Goal: Information Seeking & Learning: Learn about a topic

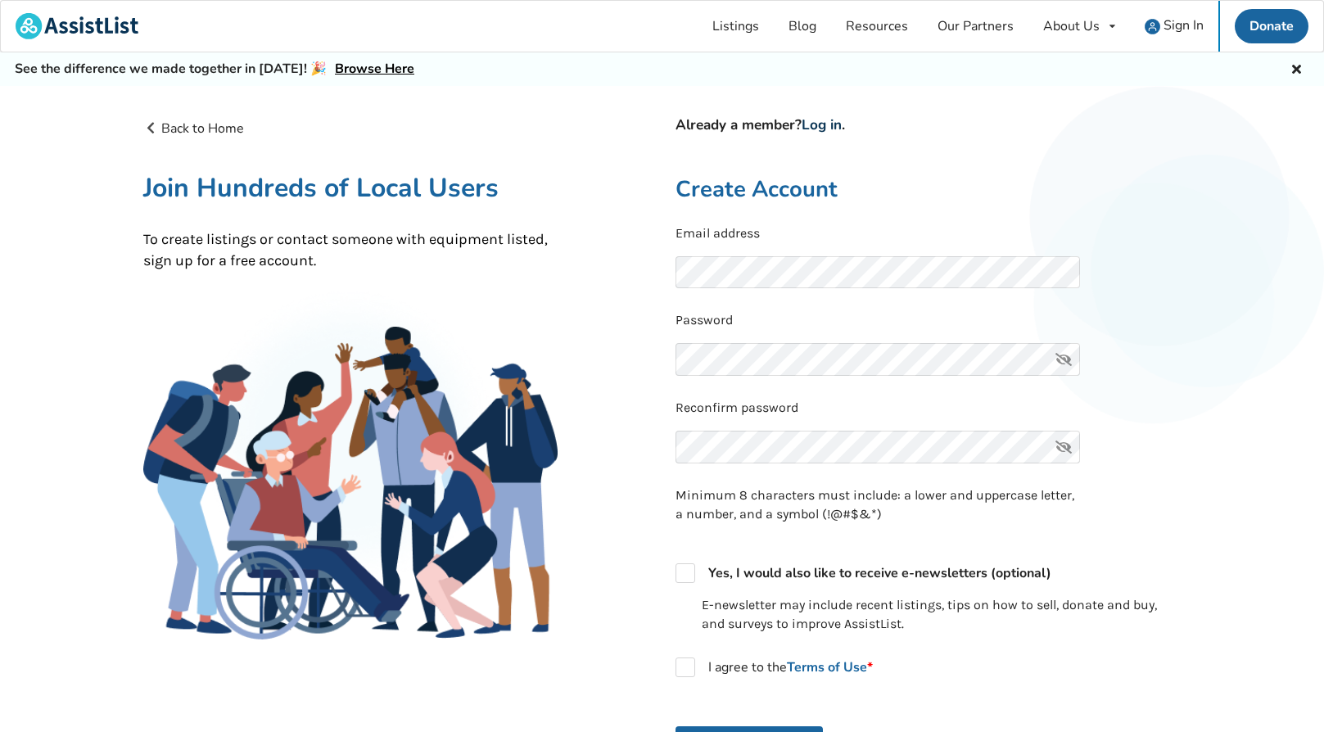
click at [828, 125] on link "Log in" at bounding box center [821, 124] width 40 height 19
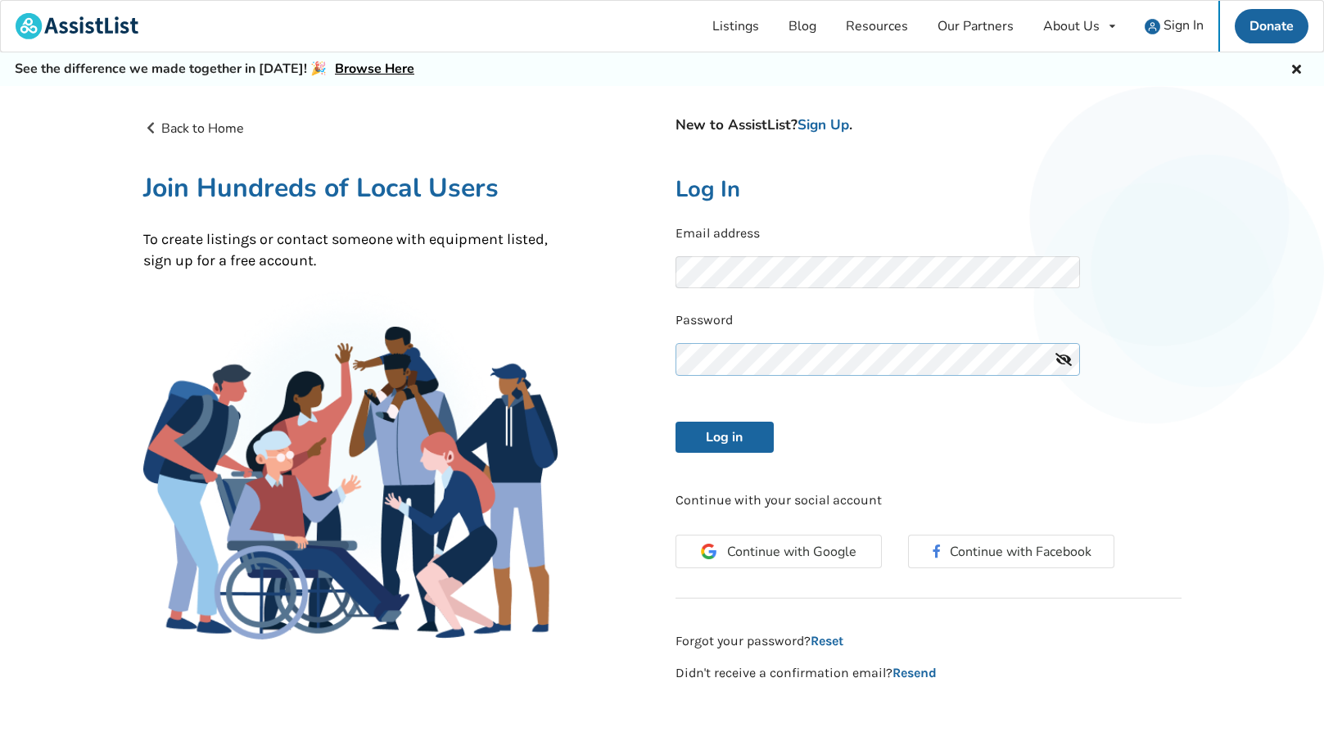
click at [675, 422] on button "Log in" at bounding box center [724, 437] width 98 height 31
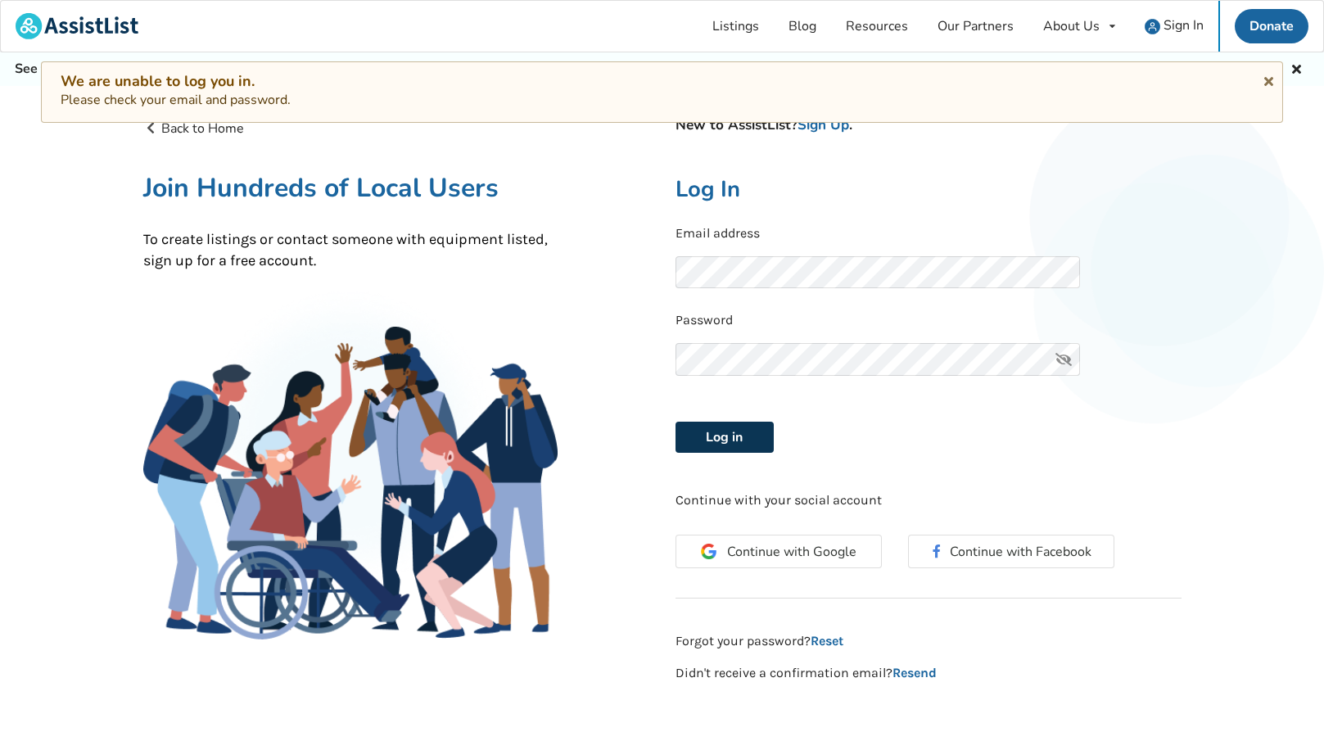
click at [724, 443] on button "Log in" at bounding box center [724, 437] width 98 height 31
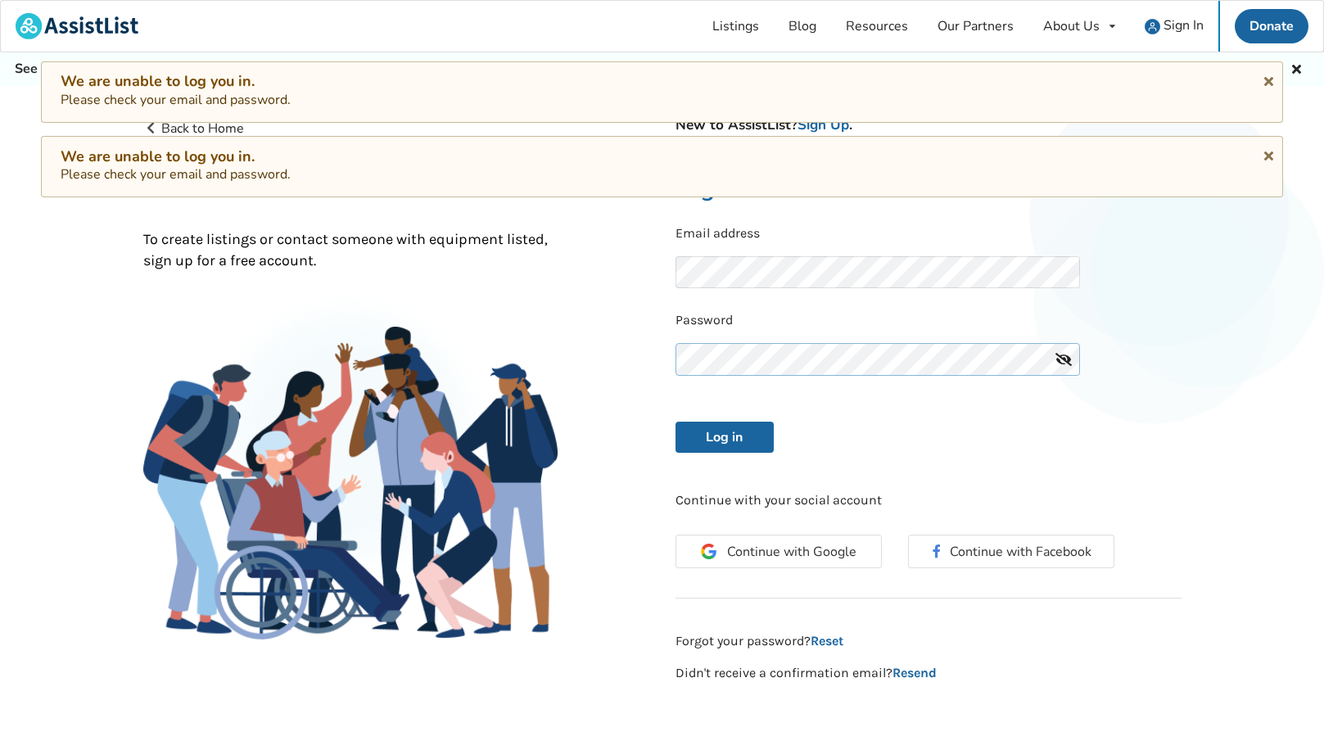
click at [648, 358] on div "Back to Home New to AssistList? Sign Up . Join Hundreds of Local Users To creat…" at bounding box center [662, 401] width 1064 height 590
click at [675, 422] on button "Log in" at bounding box center [724, 437] width 98 height 31
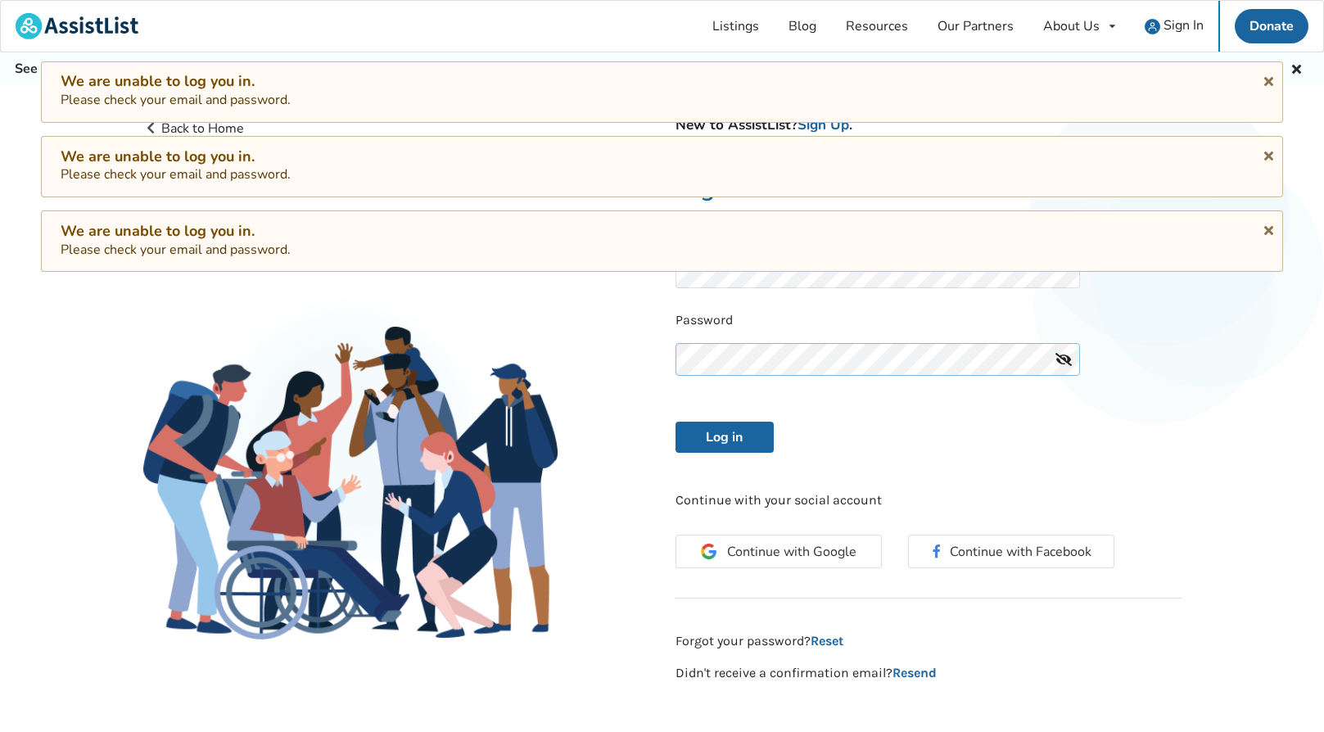
click at [636, 355] on div "Back to Home New to AssistList? Sign Up . Join Hundreds of Local Users To creat…" at bounding box center [662, 401] width 1064 height 590
click at [827, 643] on link "Reset" at bounding box center [826, 641] width 33 height 16
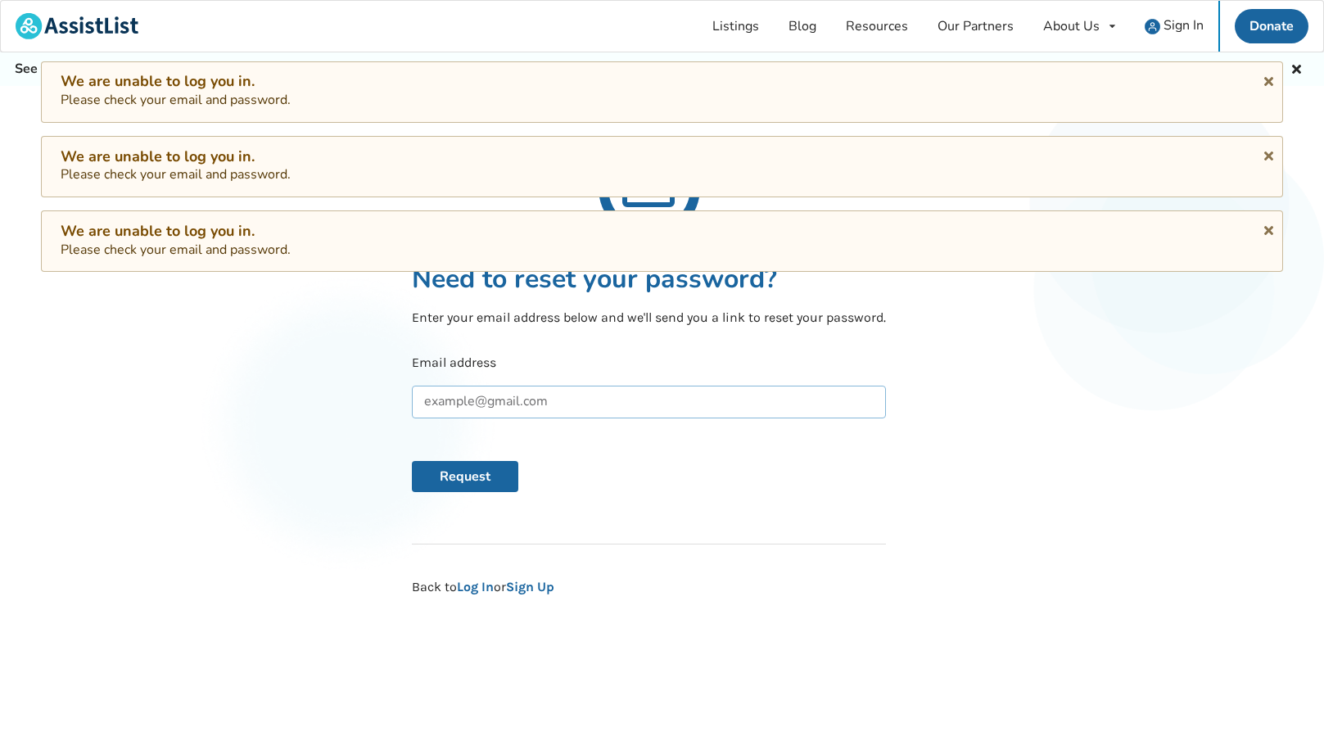
drag, startPoint x: 464, startPoint y: 400, endPoint x: 472, endPoint y: 406, distance: 10.0
click at [467, 404] on input "text" at bounding box center [649, 402] width 474 height 33
click at [478, 399] on input "bidsam2shaw.ca" at bounding box center [649, 402] width 474 height 33
type input "bidsam@shaw.ca"
click at [463, 469] on button "Request" at bounding box center [465, 476] width 106 height 31
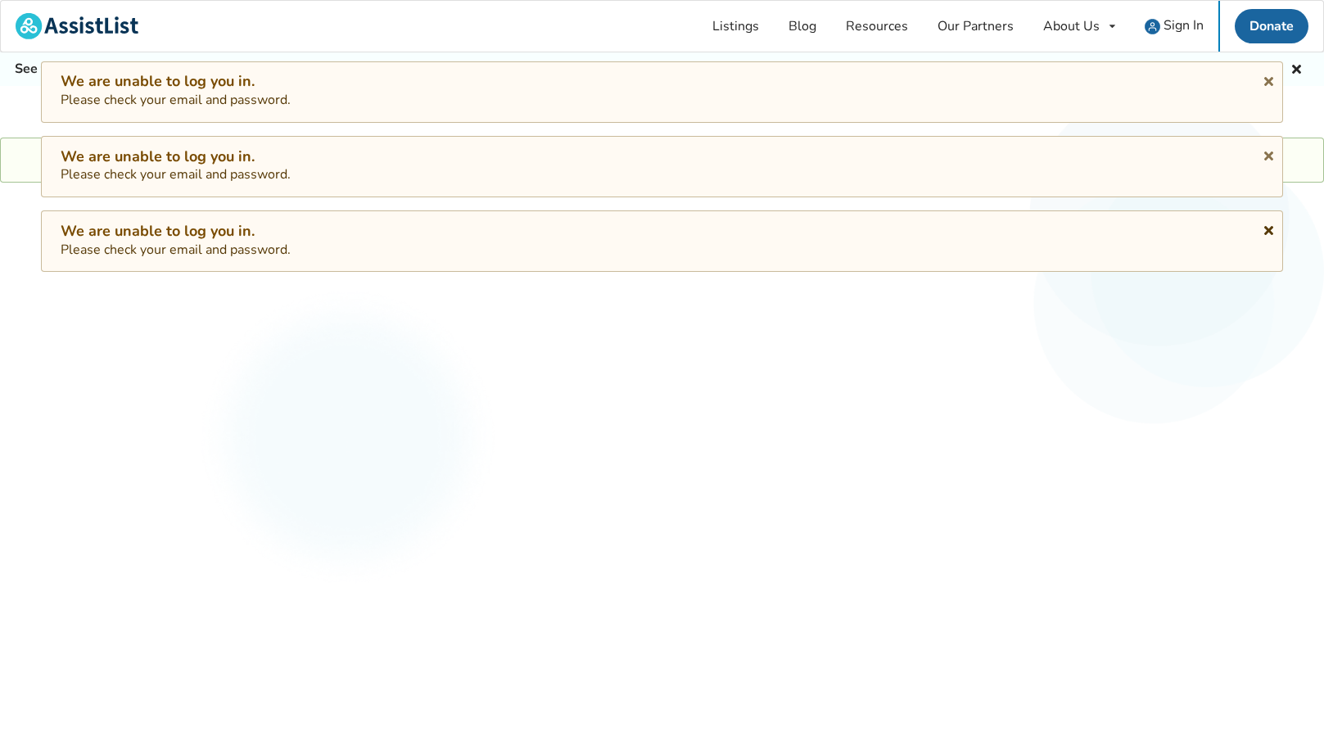
click at [1265, 229] on icon at bounding box center [1268, 227] width 16 height 13
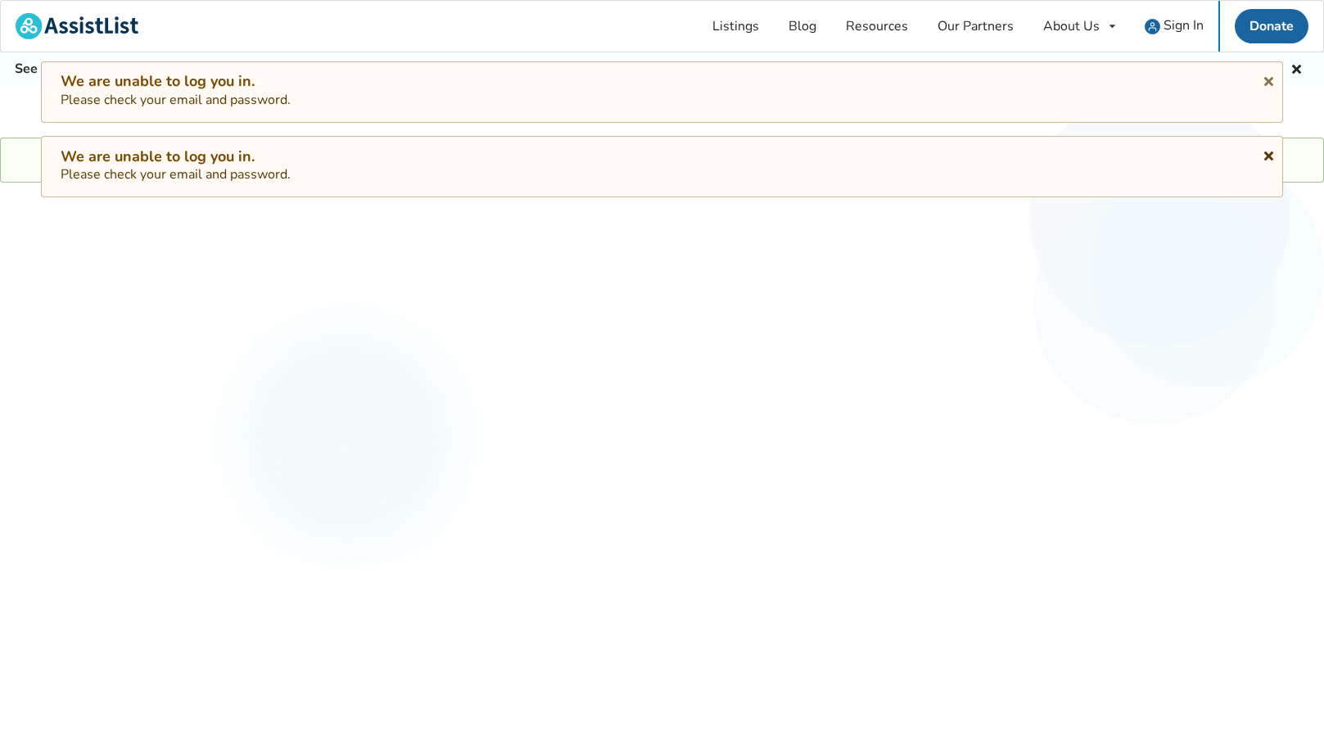
click at [1268, 155] on icon at bounding box center [1268, 153] width 16 height 13
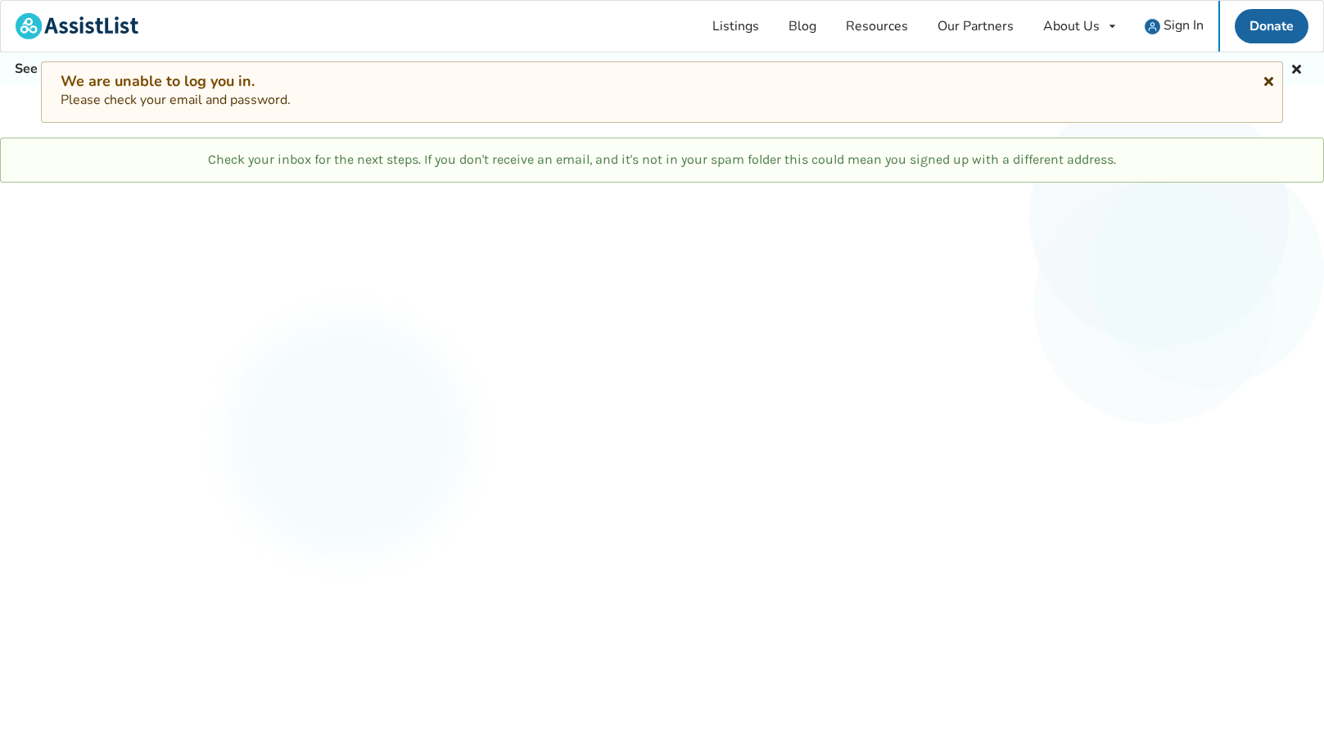
click at [1269, 79] on icon at bounding box center [1268, 78] width 16 height 13
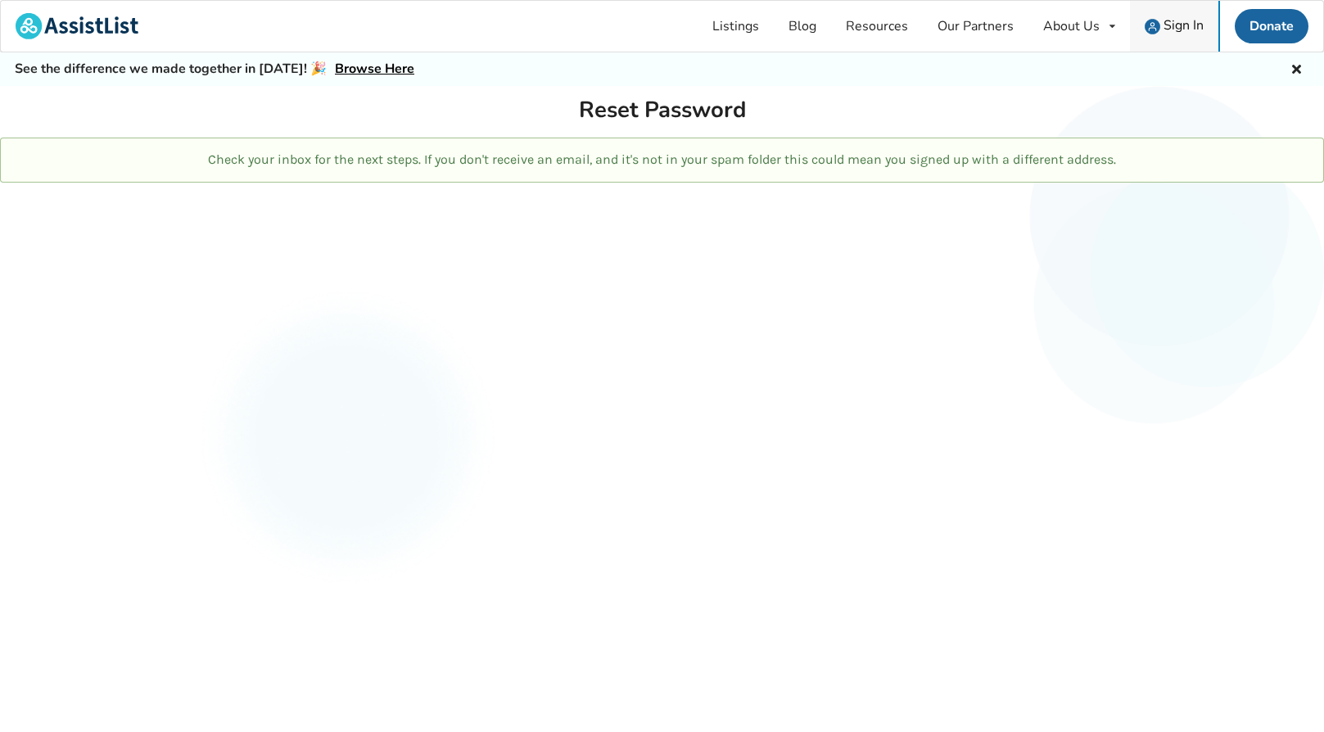
click at [1179, 25] on span "Sign In" at bounding box center [1183, 25] width 40 height 18
click at [1161, 29] on div "Sign In" at bounding box center [1173, 27] width 59 height 16
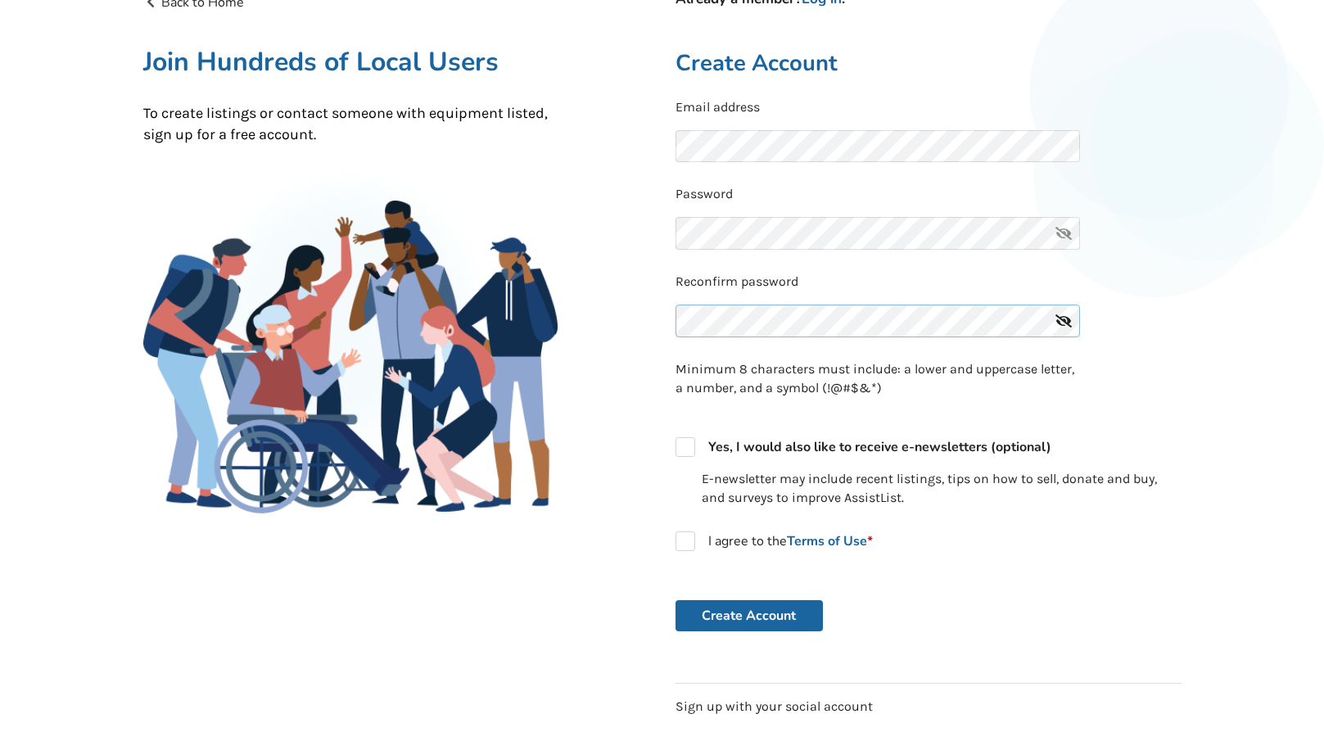
scroll to position [246, 0]
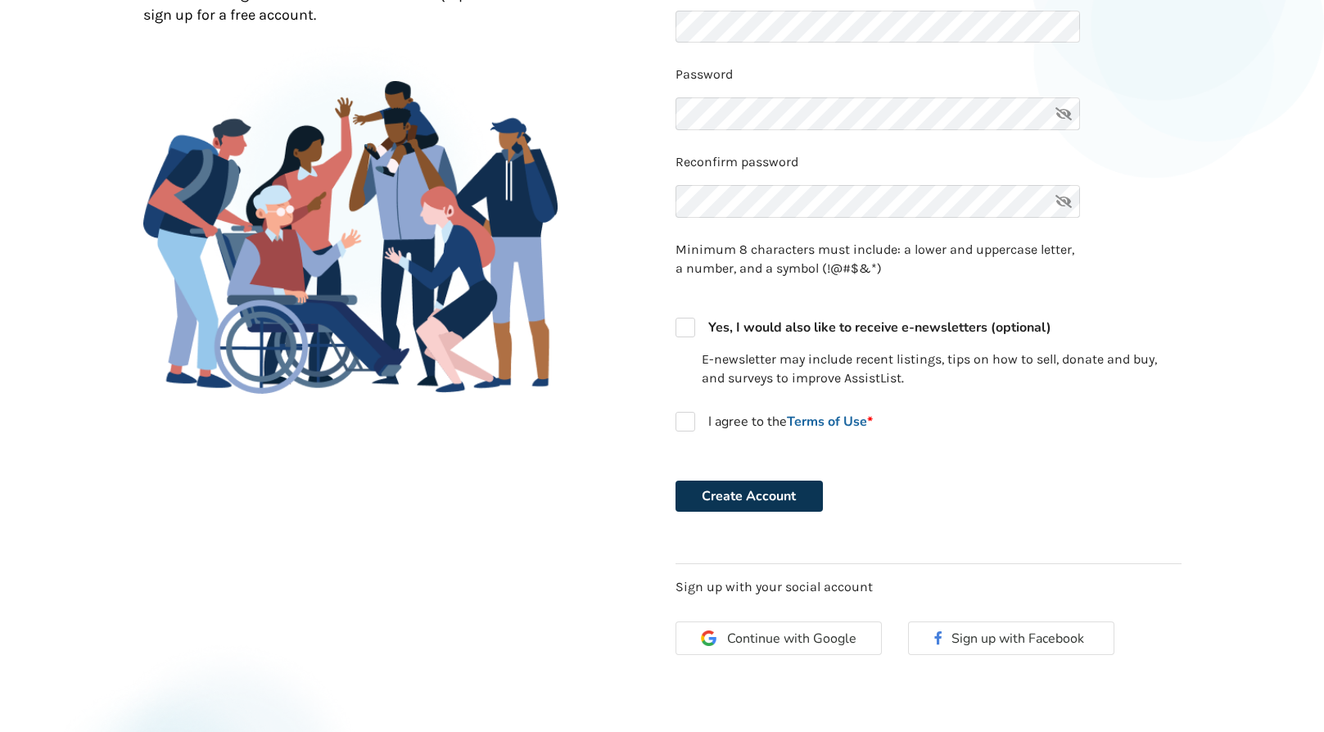
click at [728, 503] on button "Create Account" at bounding box center [748, 495] width 147 height 31
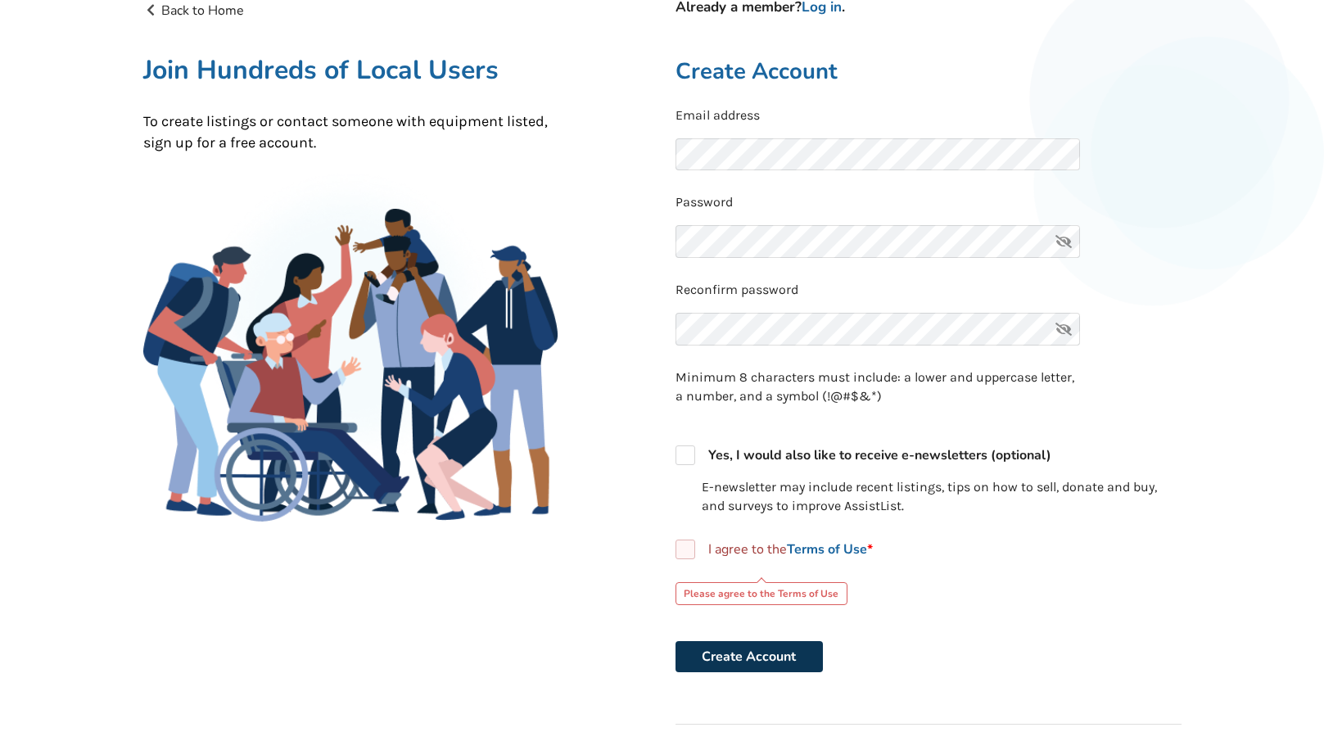
scroll to position [0, 0]
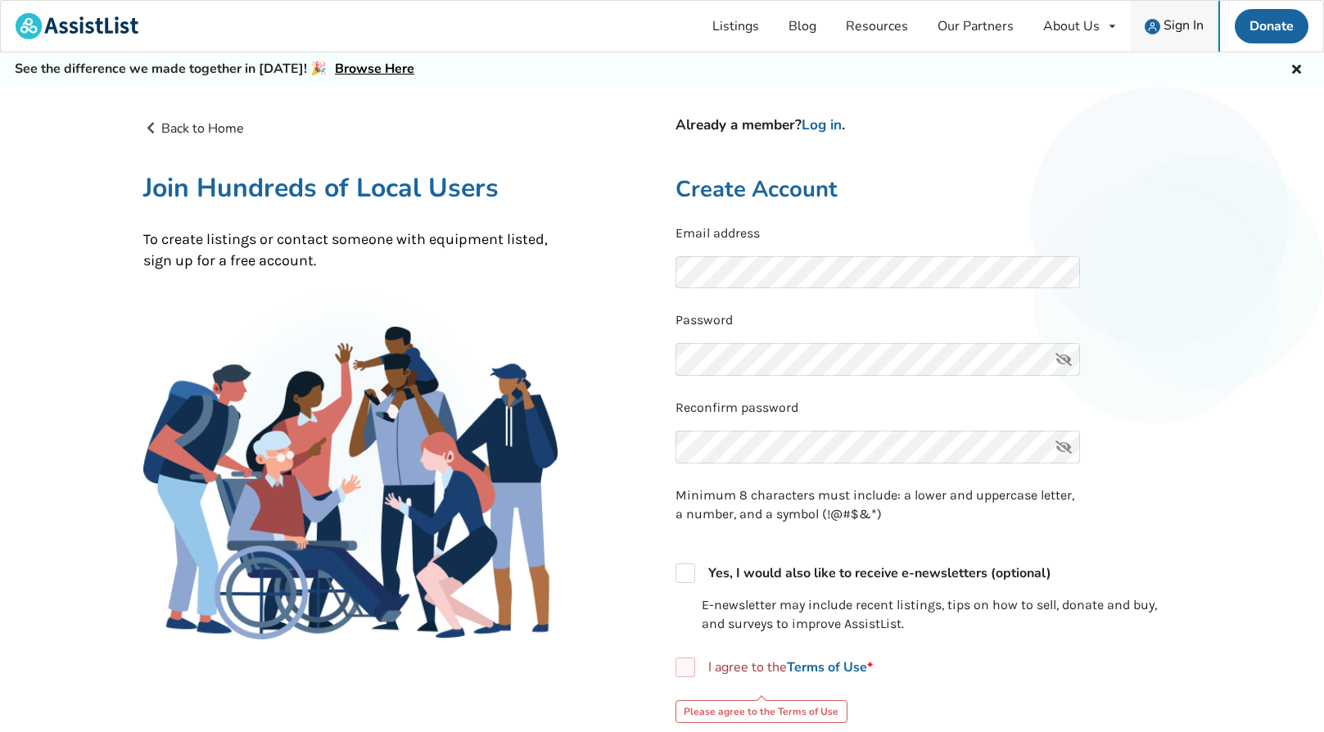
click at [1179, 33] on span "Sign In" at bounding box center [1183, 25] width 40 height 18
click at [1161, 28] on div "Sign In" at bounding box center [1173, 27] width 59 height 16
click at [819, 124] on link "Log in" at bounding box center [821, 124] width 40 height 19
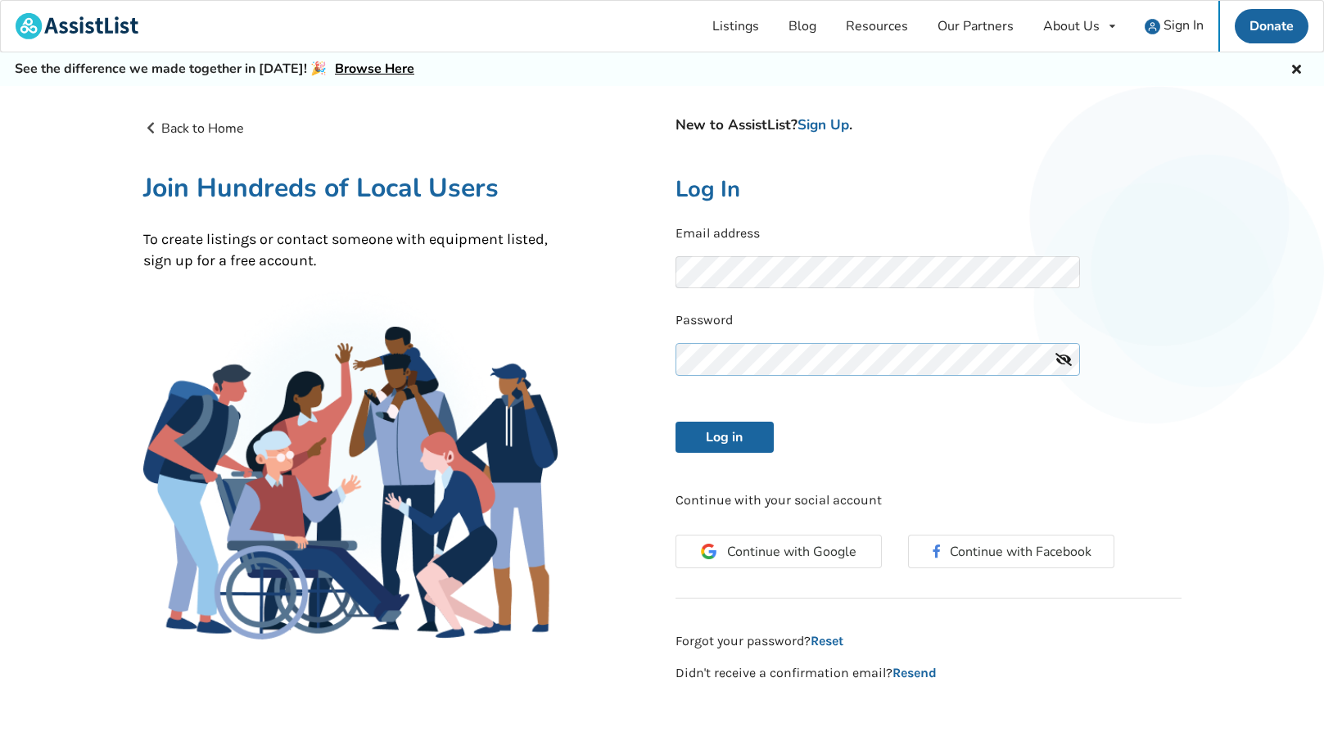
click at [675, 422] on button "Log in" at bounding box center [724, 437] width 98 height 31
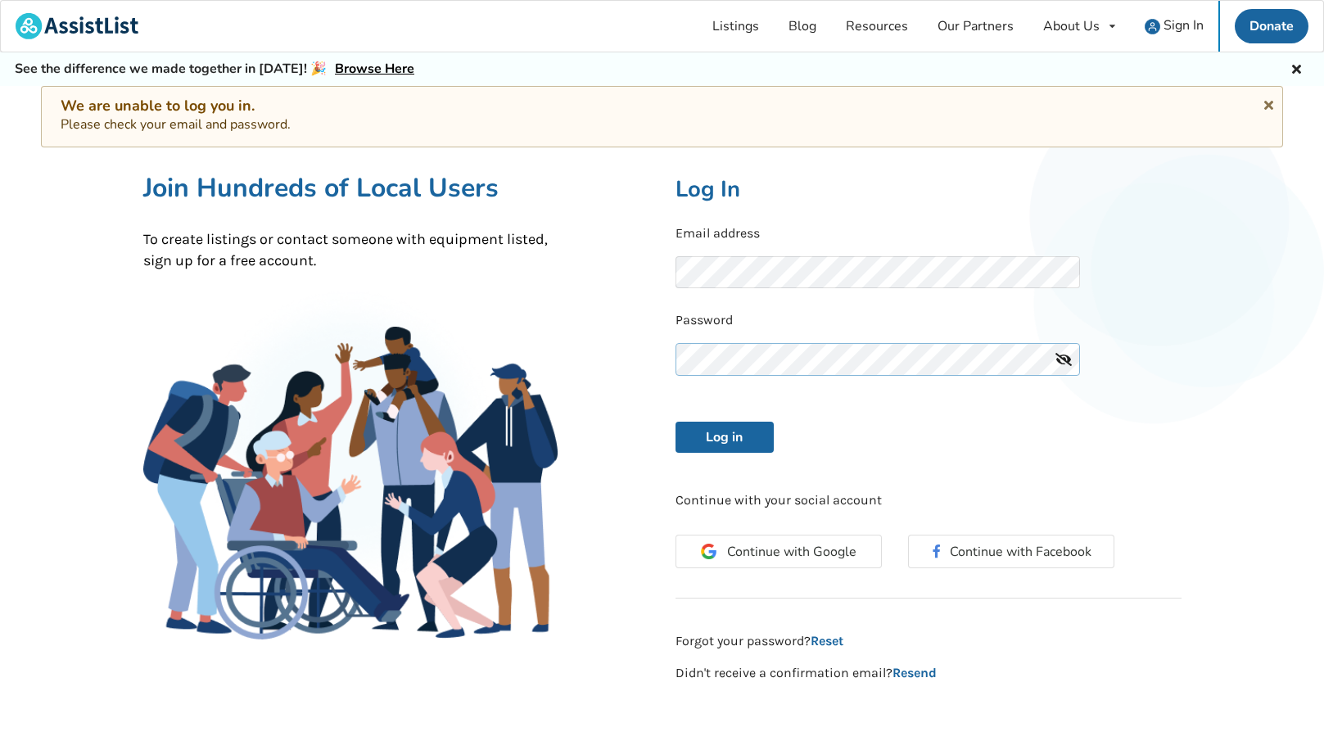
click at [675, 422] on button "Log in" at bounding box center [724, 437] width 98 height 31
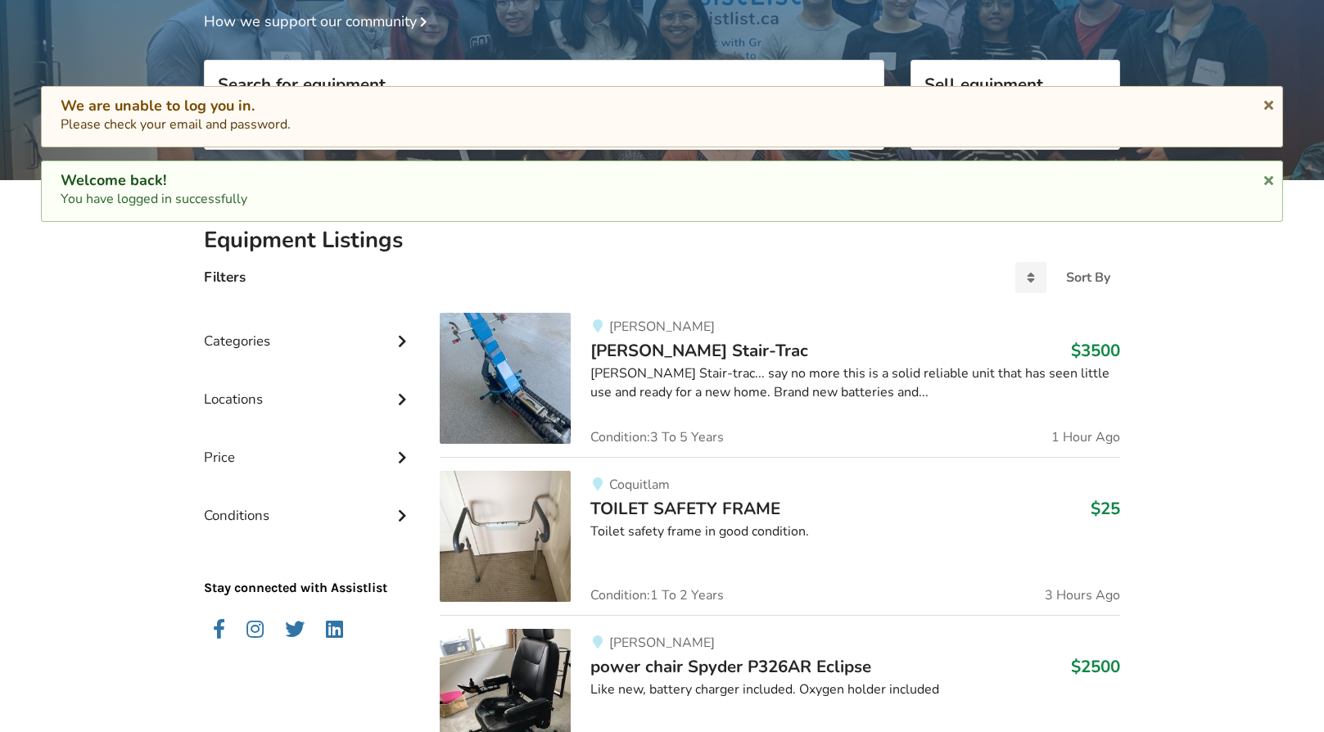
scroll to position [164, 0]
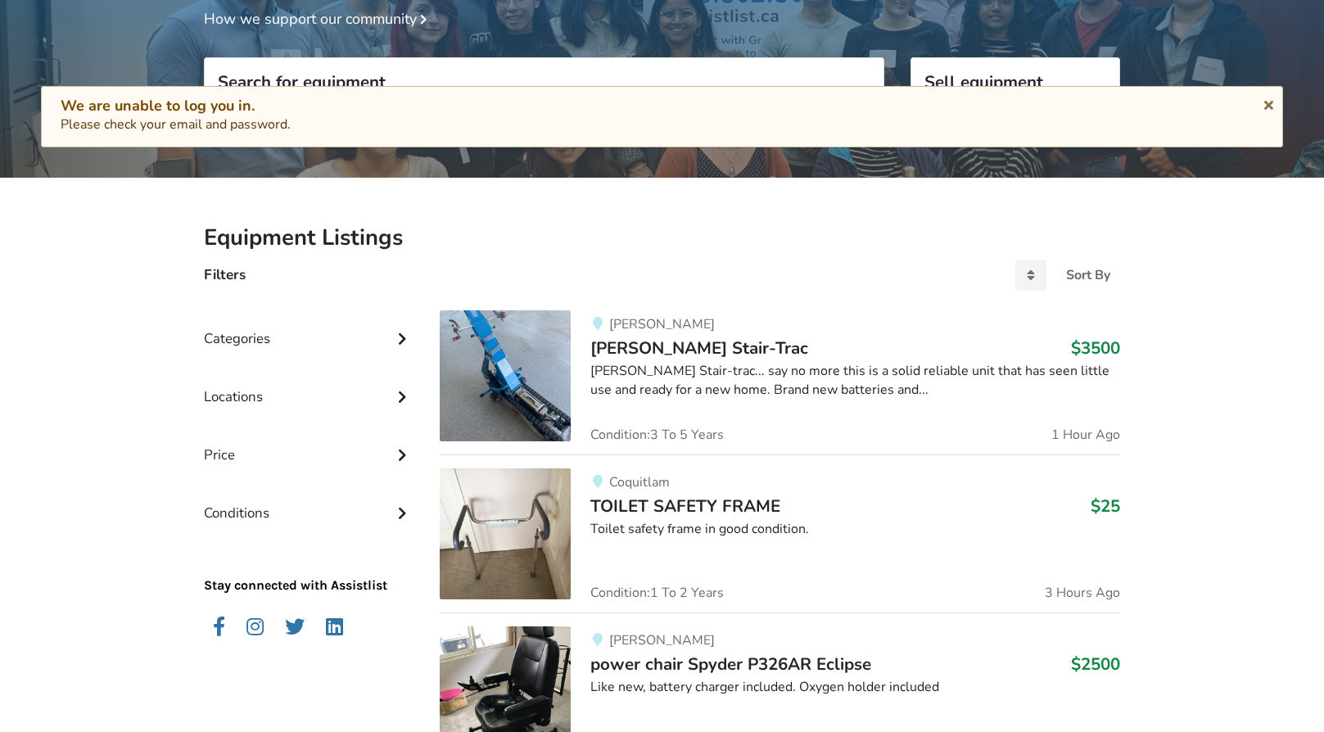
click at [516, 386] on img at bounding box center [505, 375] width 131 height 131
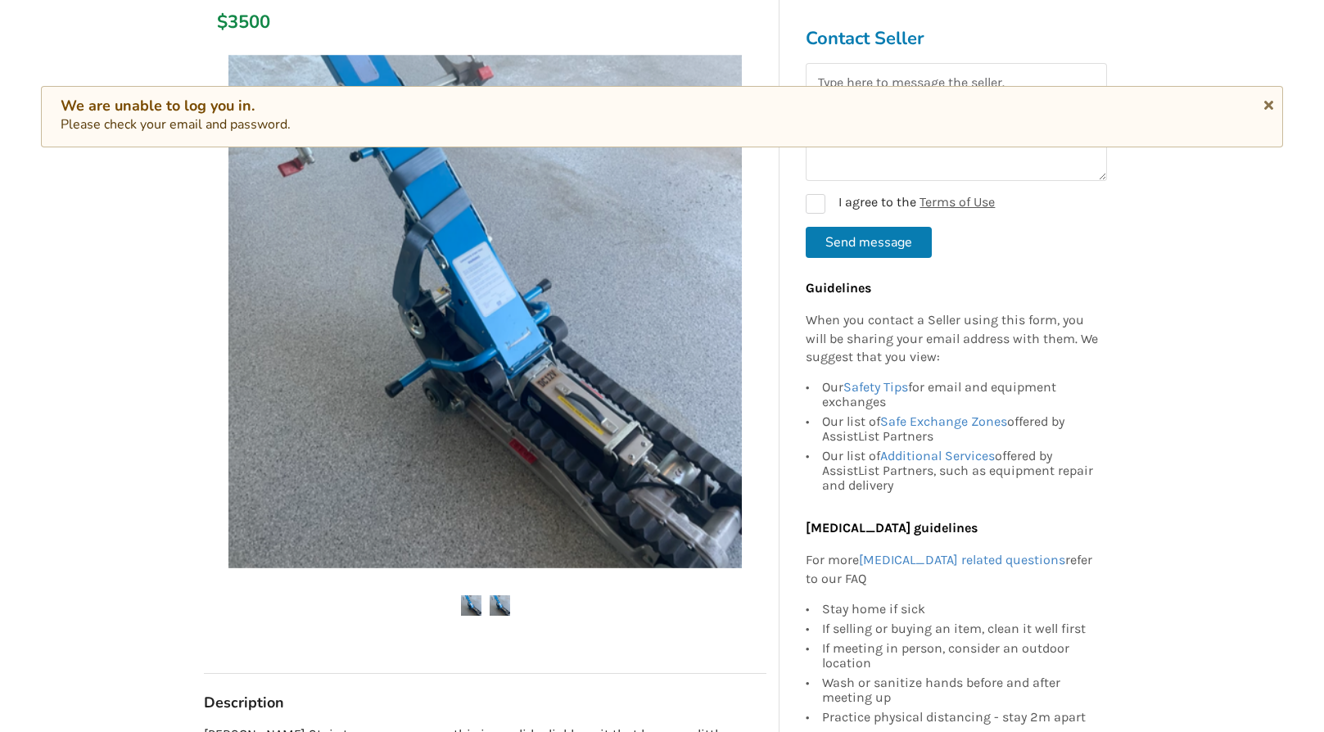
scroll to position [246, 0]
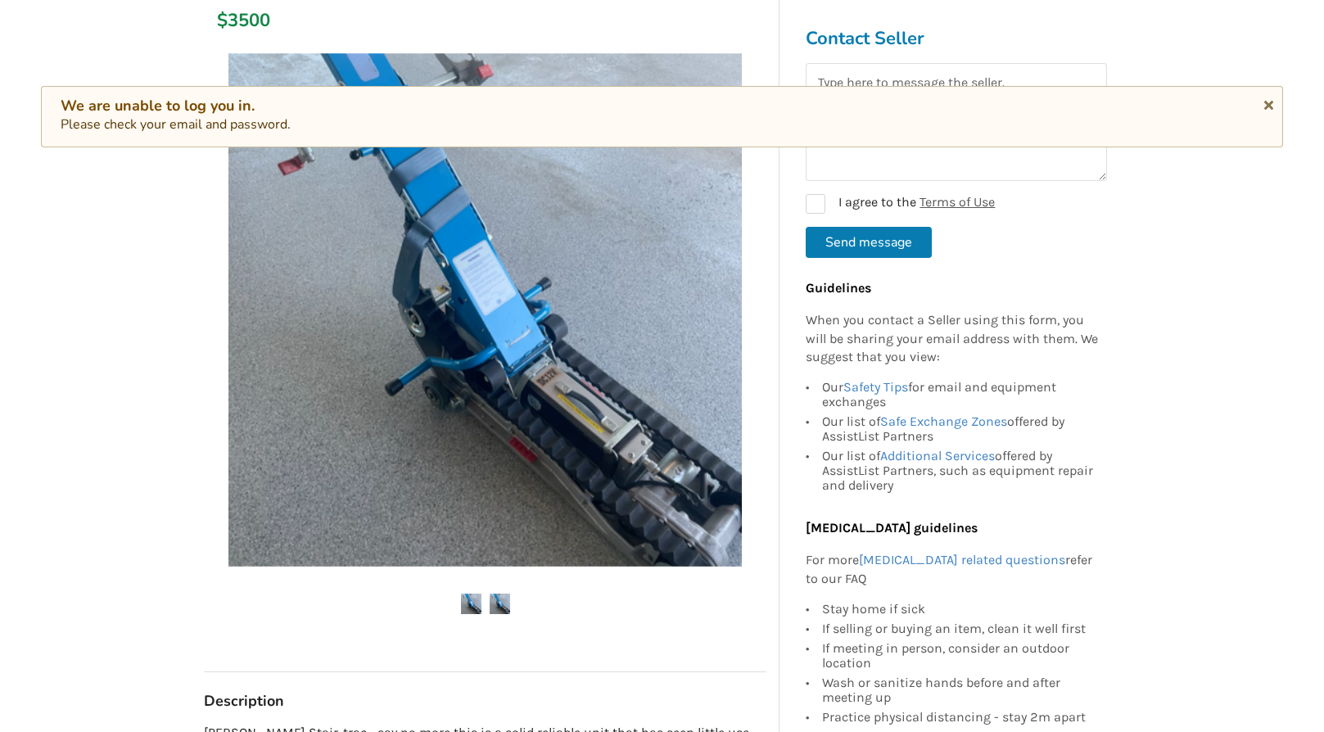
click at [511, 607] on ul at bounding box center [485, 604] width 562 height 22
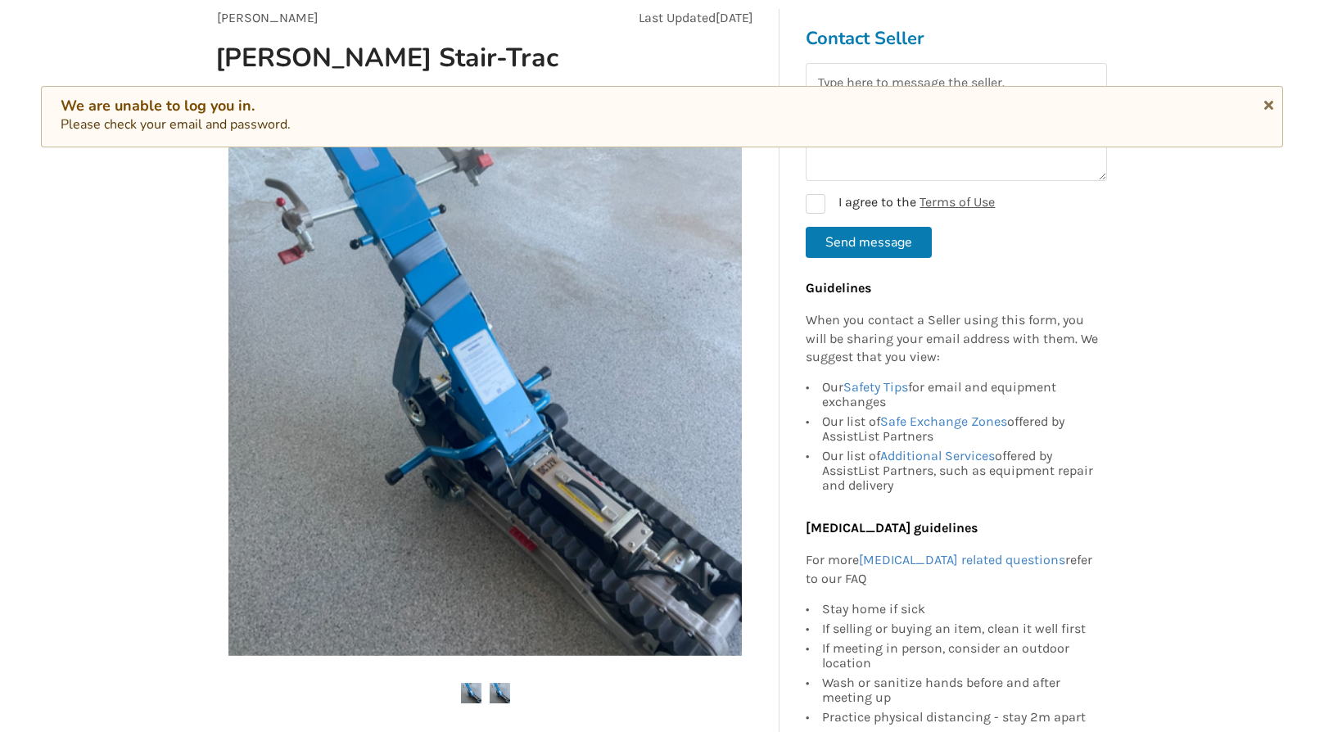
scroll to position [0, 0]
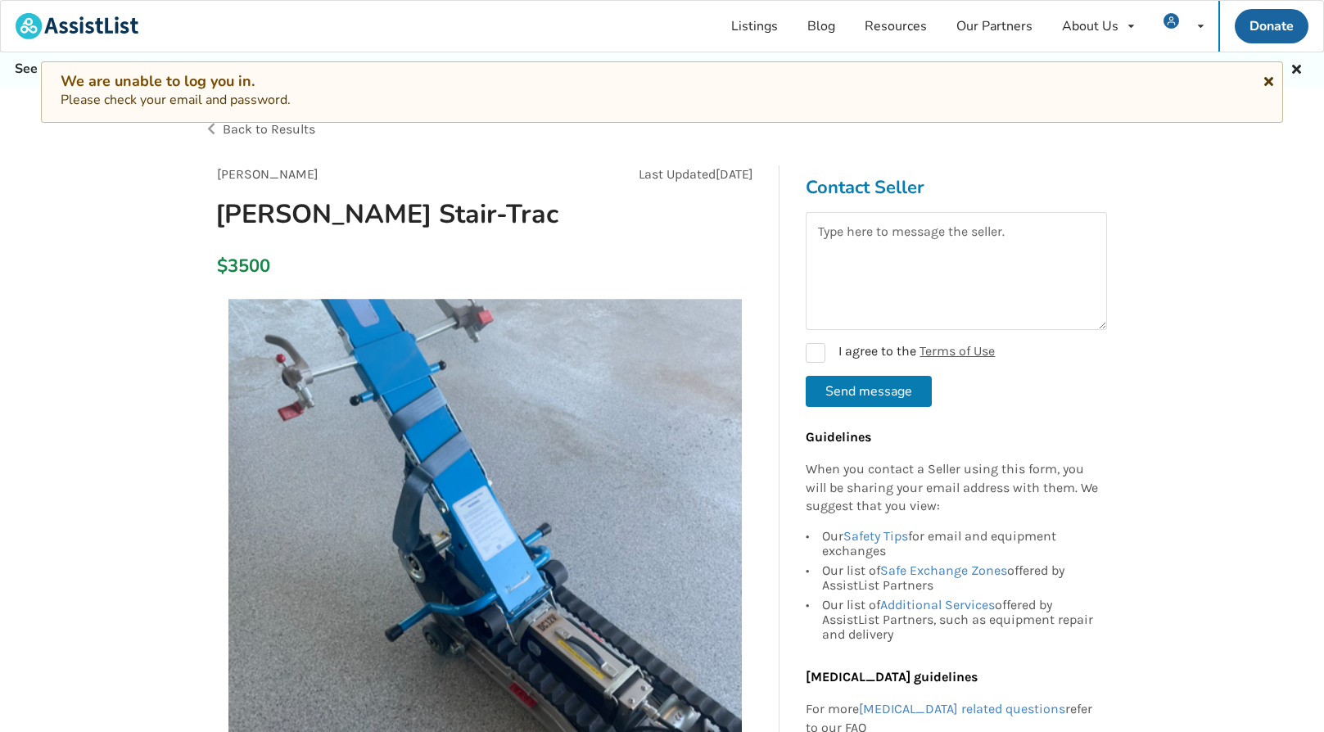
click at [1267, 81] on icon at bounding box center [1268, 78] width 16 height 13
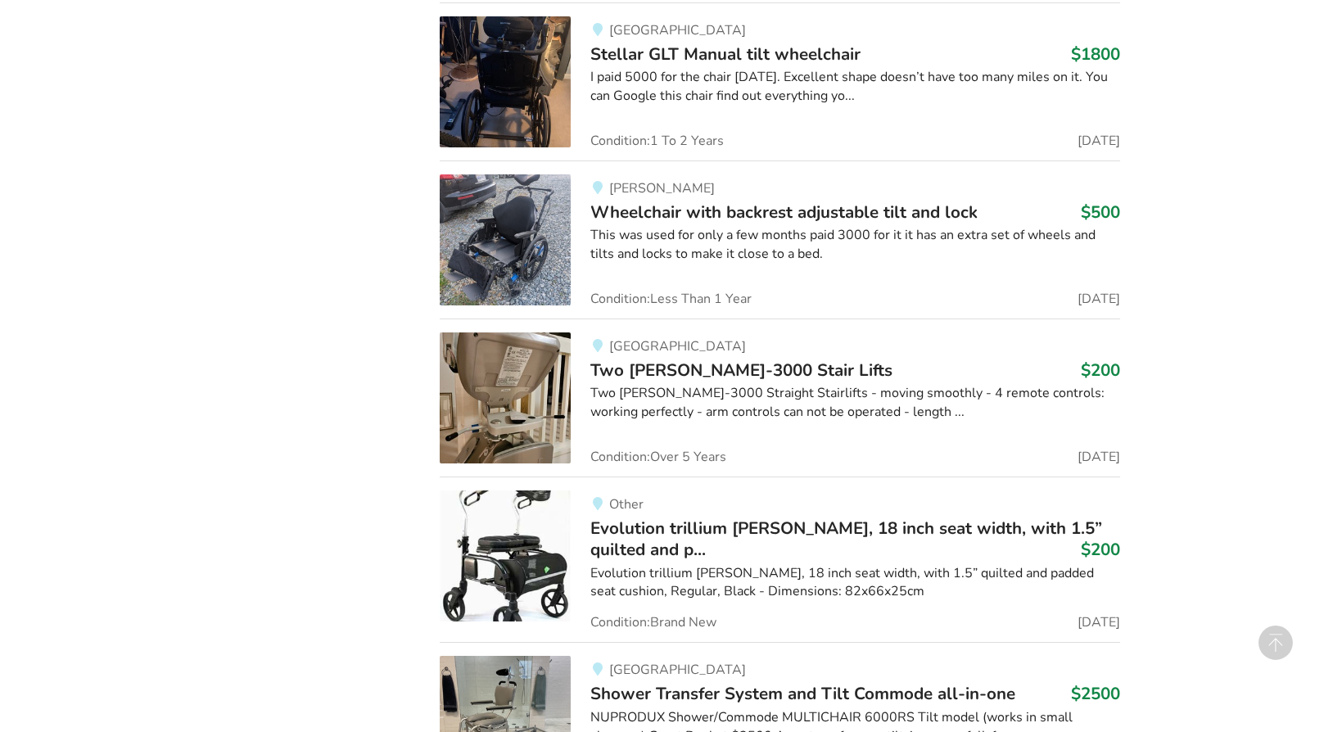
scroll to position [1581, 0]
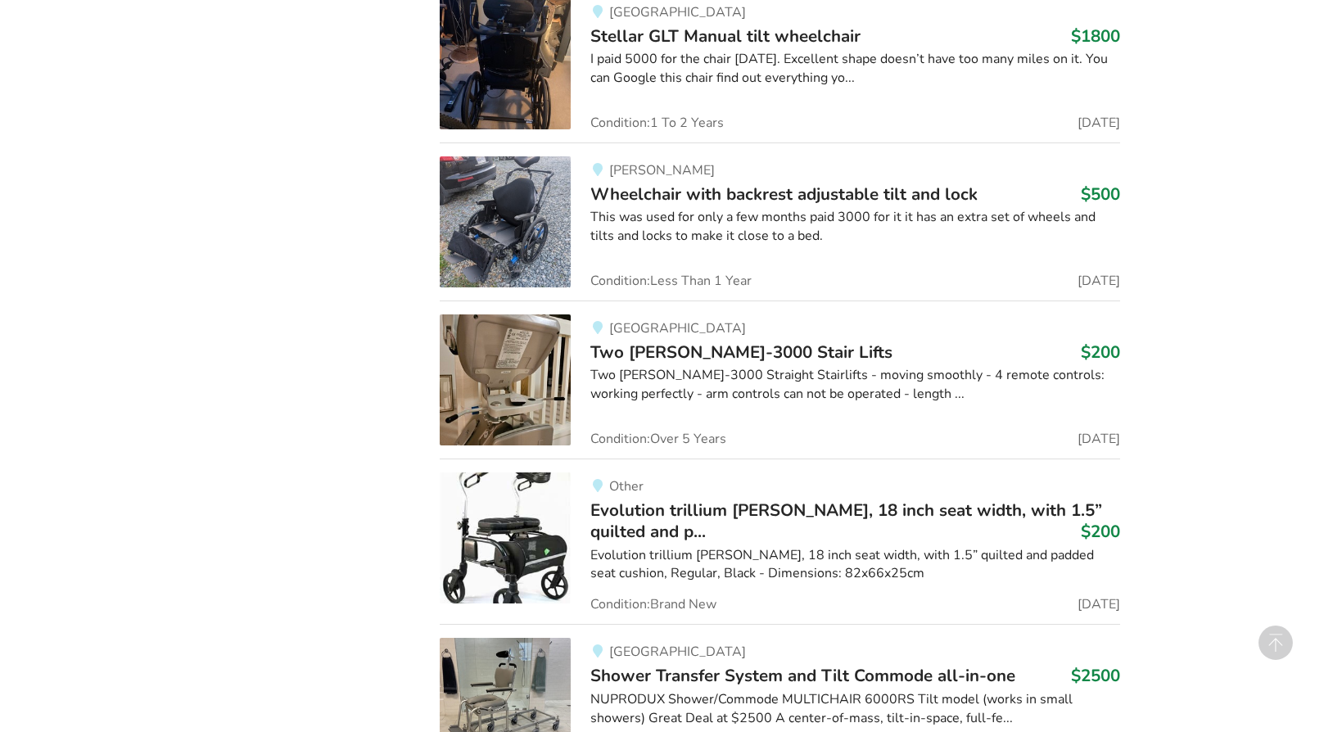
click at [510, 381] on img at bounding box center [505, 379] width 131 height 131
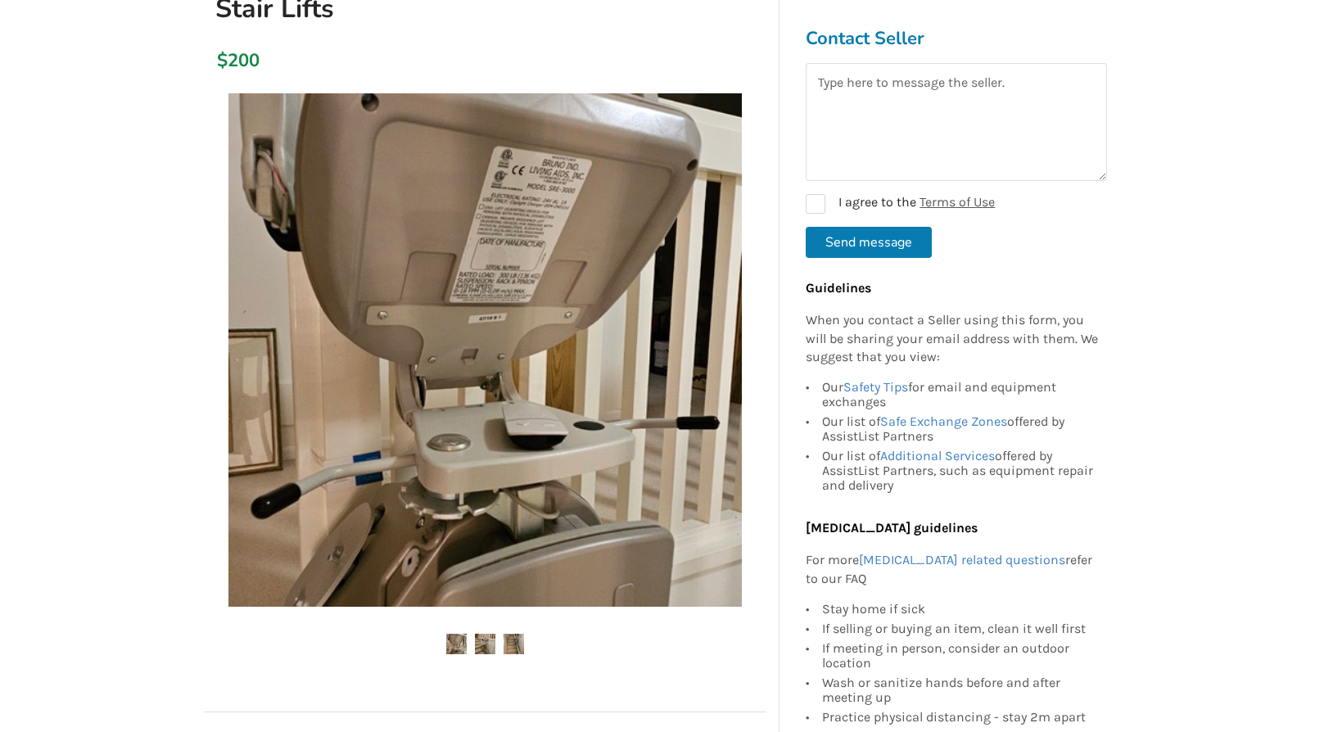
scroll to position [246, 0]
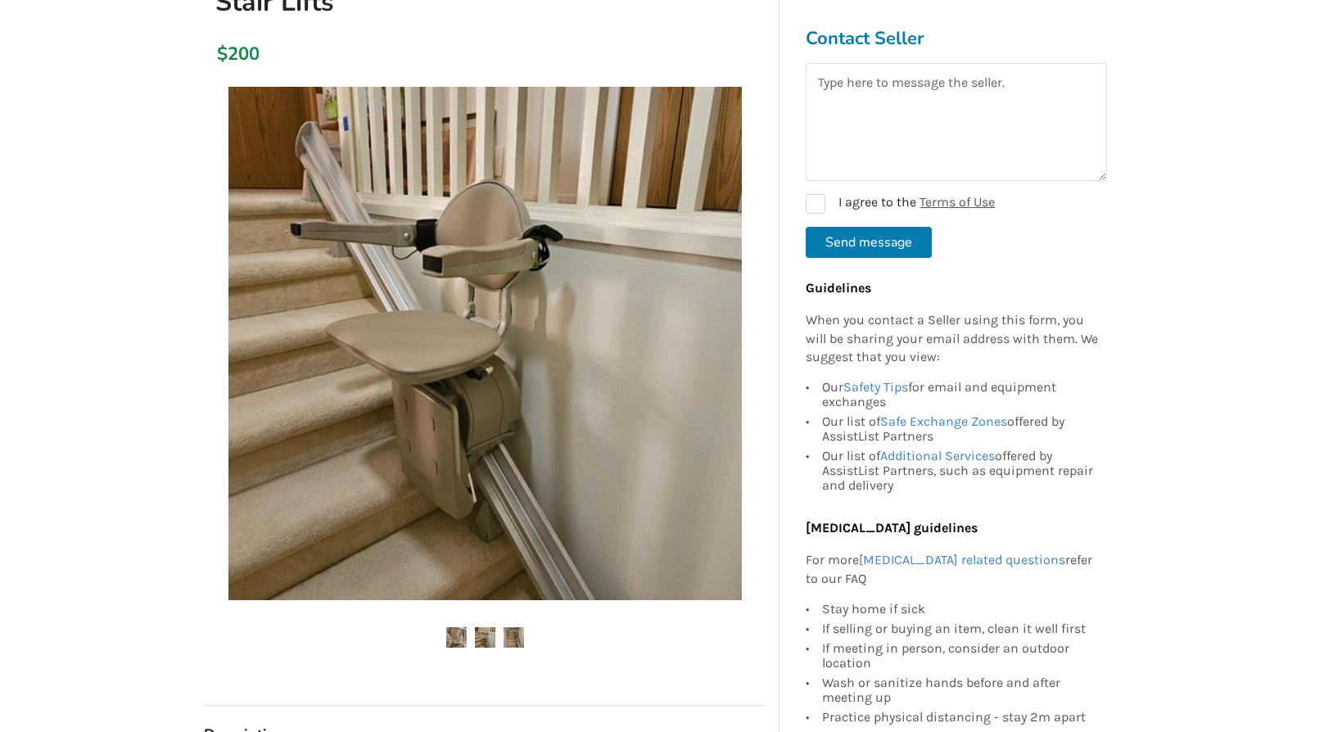
click at [512, 633] on img at bounding box center [513, 637] width 20 height 20
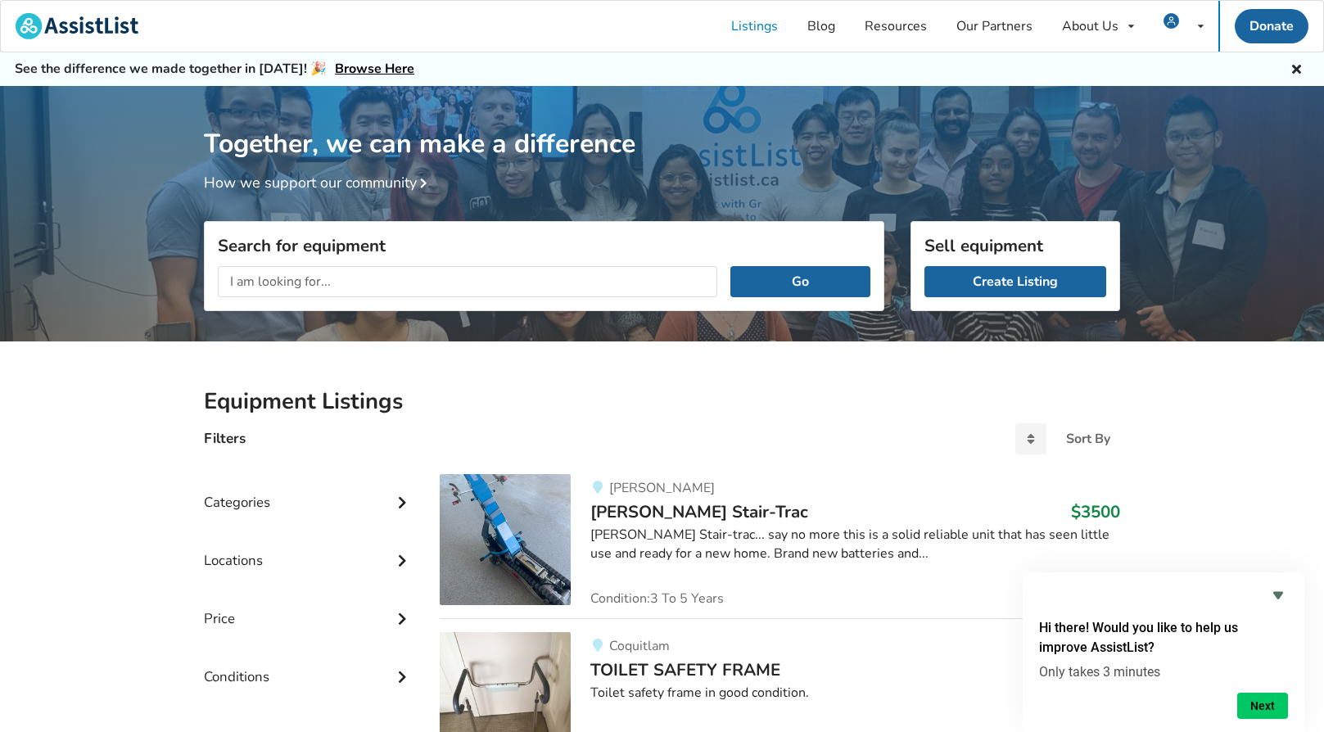
click at [266, 282] on input "text" at bounding box center [467, 281] width 499 height 31
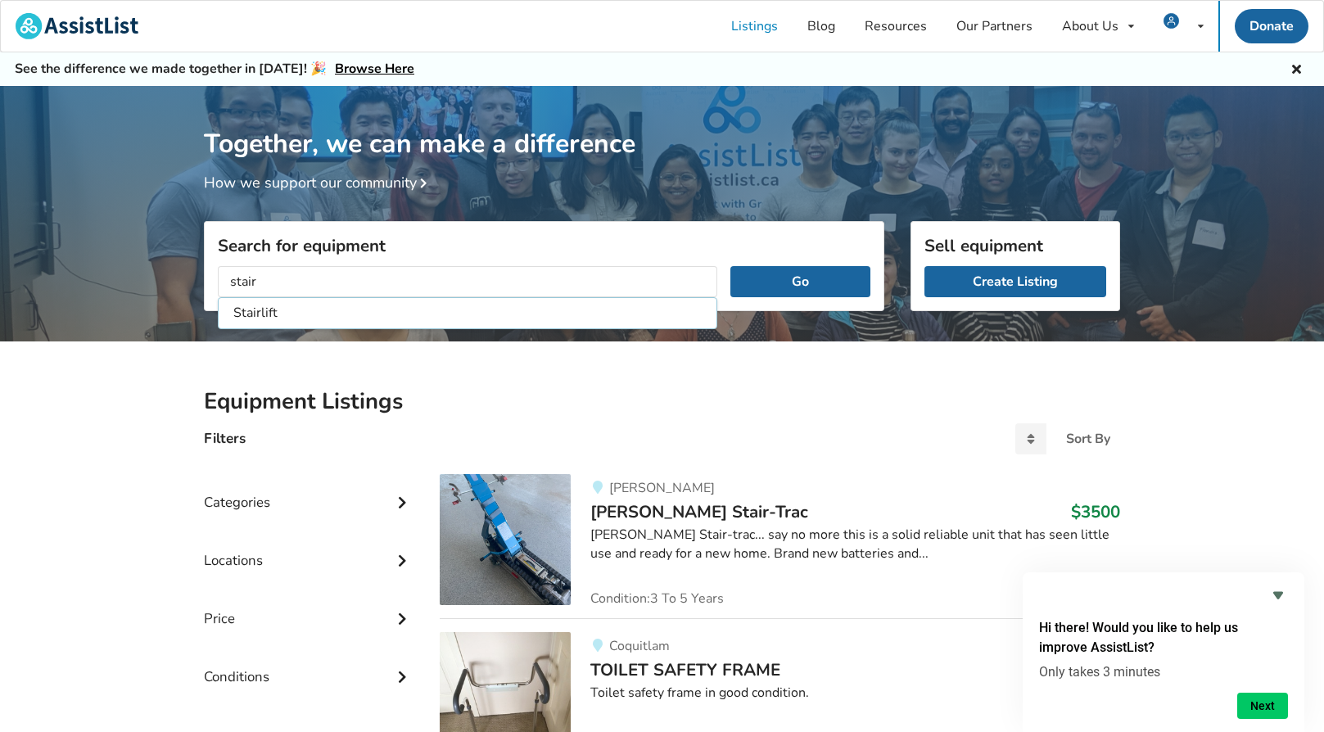
drag, startPoint x: 292, startPoint y: 313, endPoint x: 350, endPoint y: 311, distance: 58.2
click at [295, 313] on li "Stairlift" at bounding box center [467, 313] width 491 height 27
type input "Stairlift"
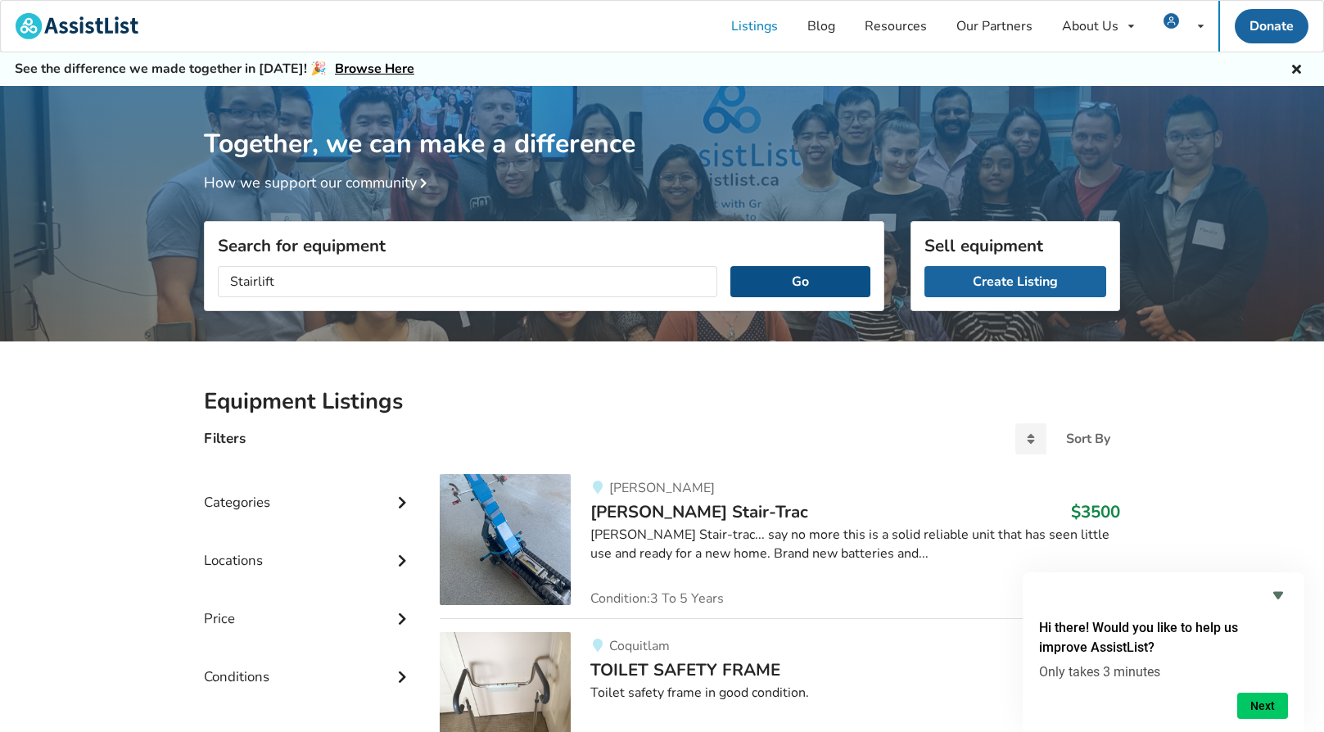
click at [787, 278] on button "Go" at bounding box center [800, 281] width 140 height 31
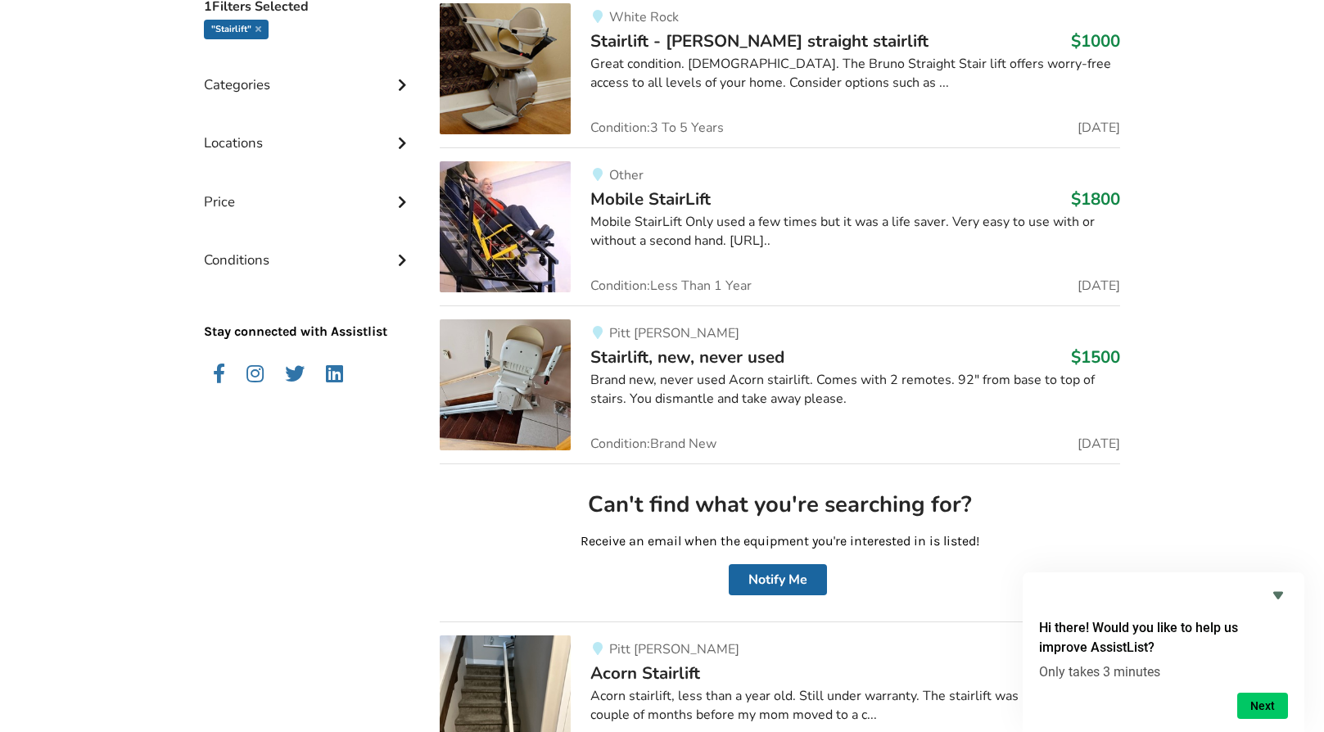
scroll to position [491, 0]
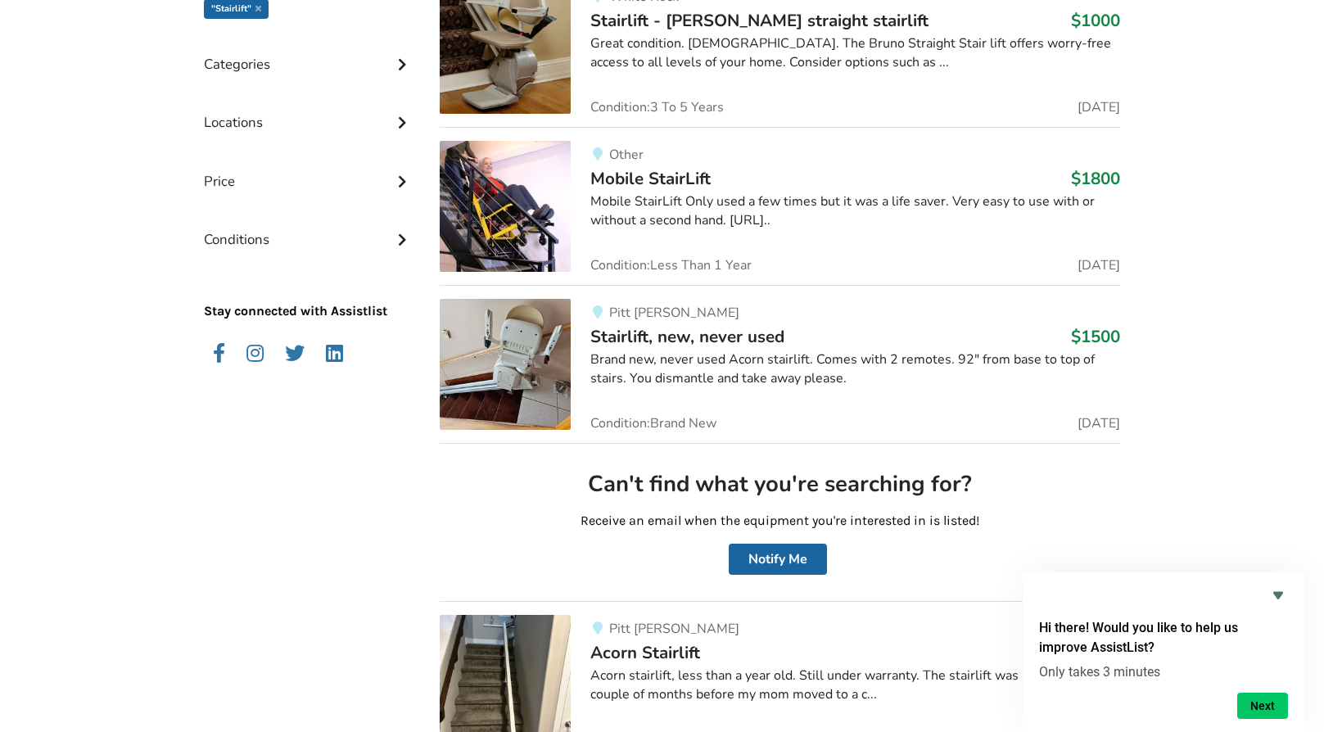
click at [498, 364] on img at bounding box center [505, 364] width 131 height 131
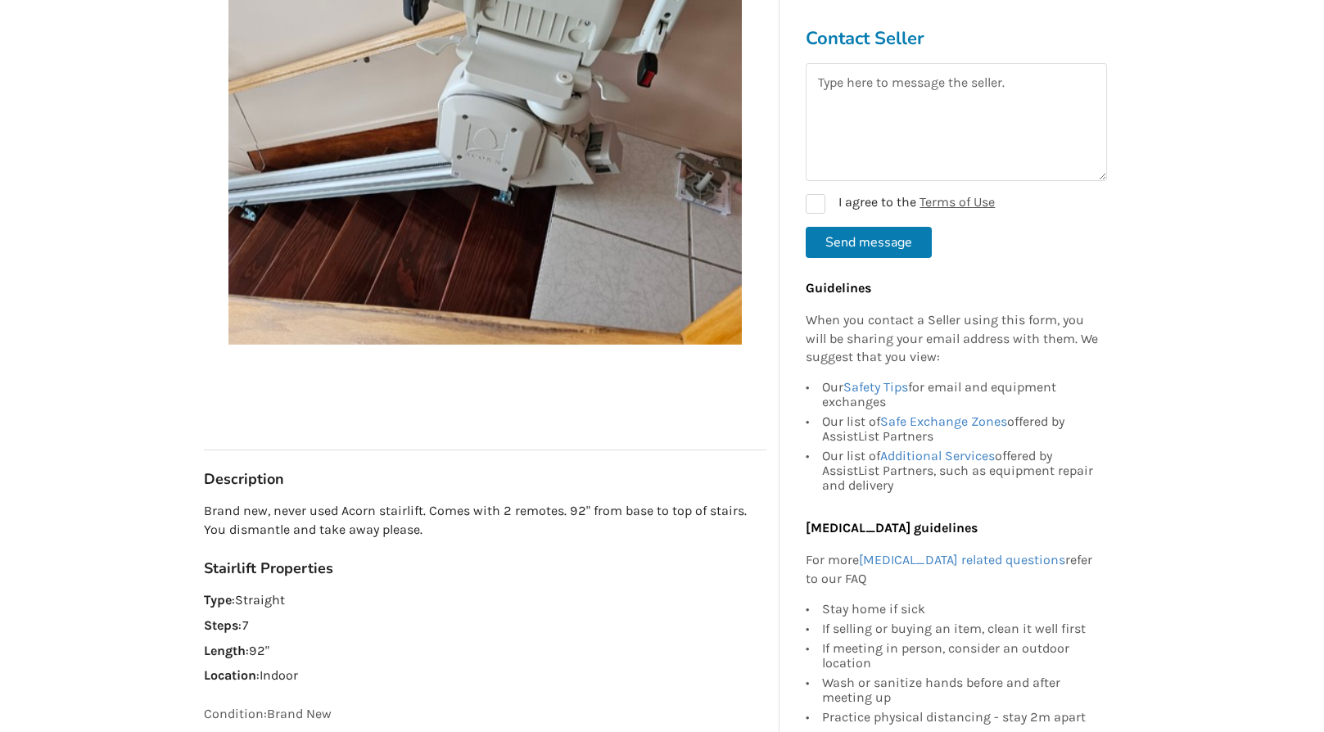
scroll to position [327, 0]
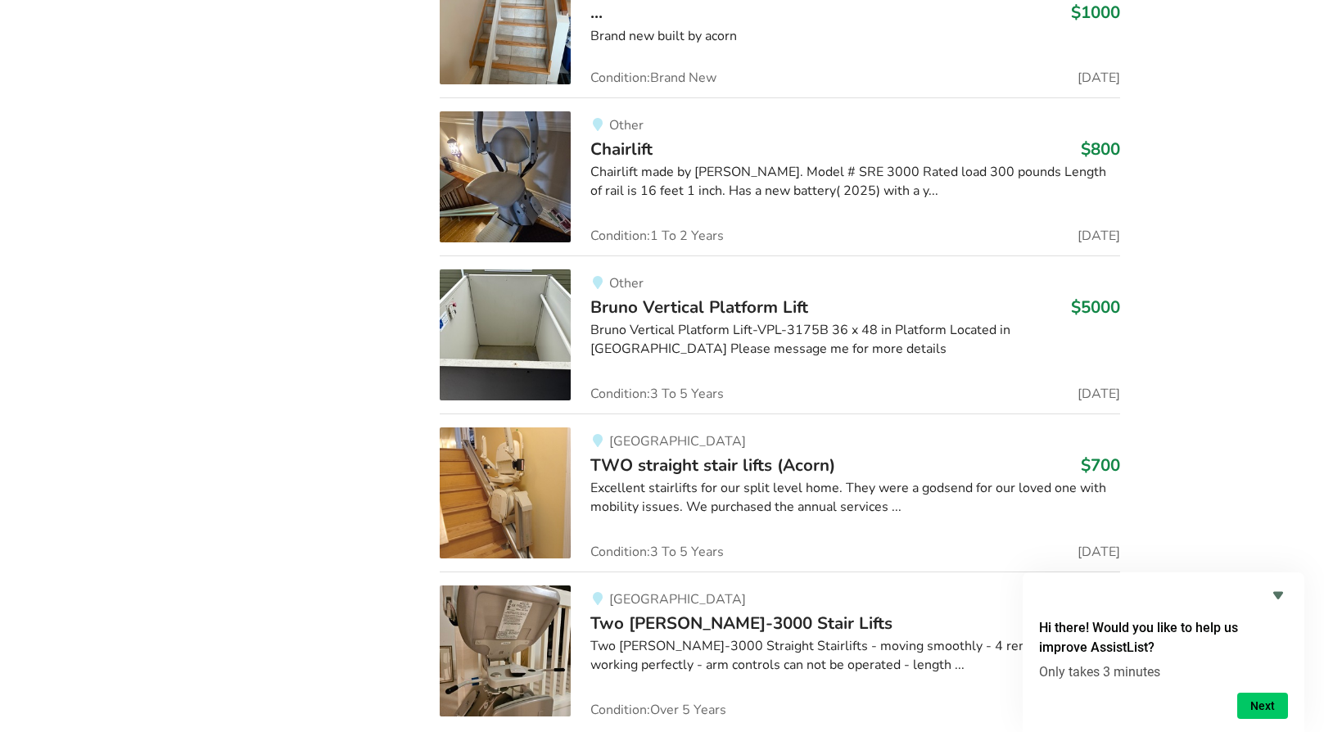
scroll to position [5223, 0]
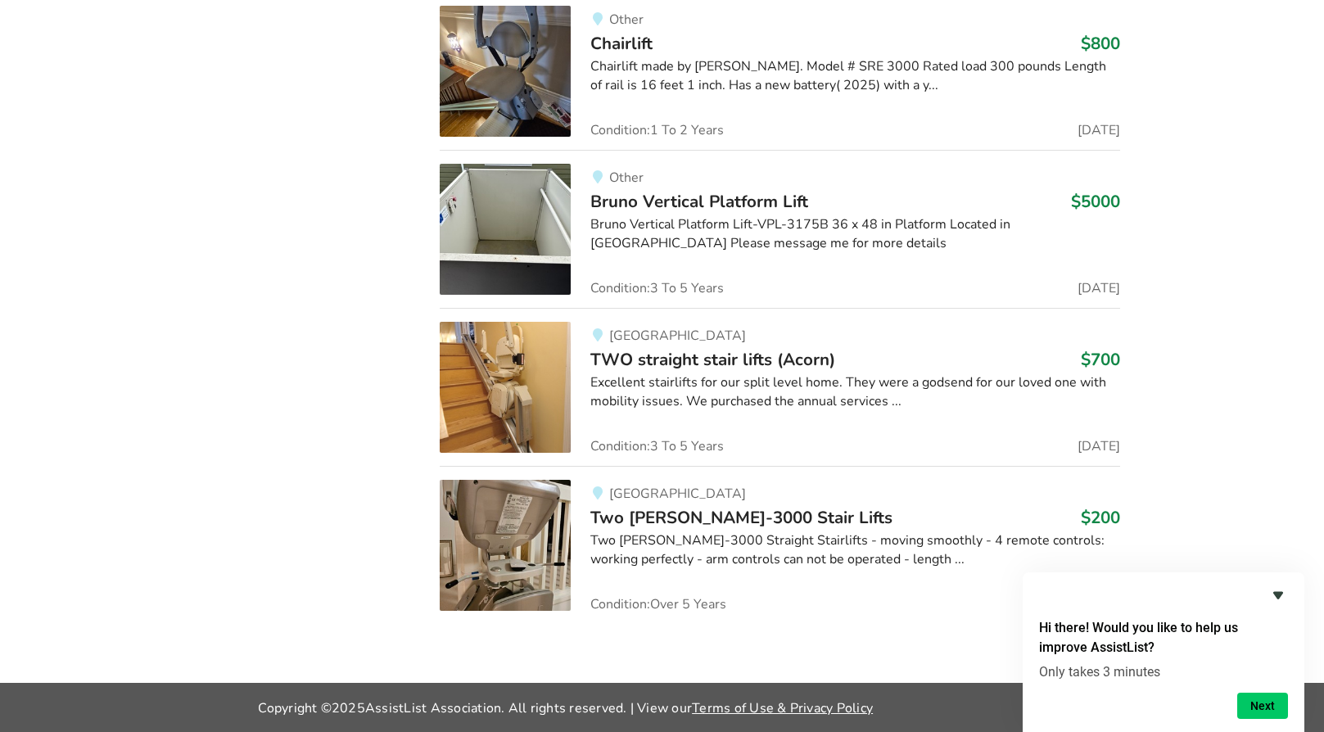
click at [1278, 598] on icon "Hide survey" at bounding box center [1278, 595] width 10 height 7
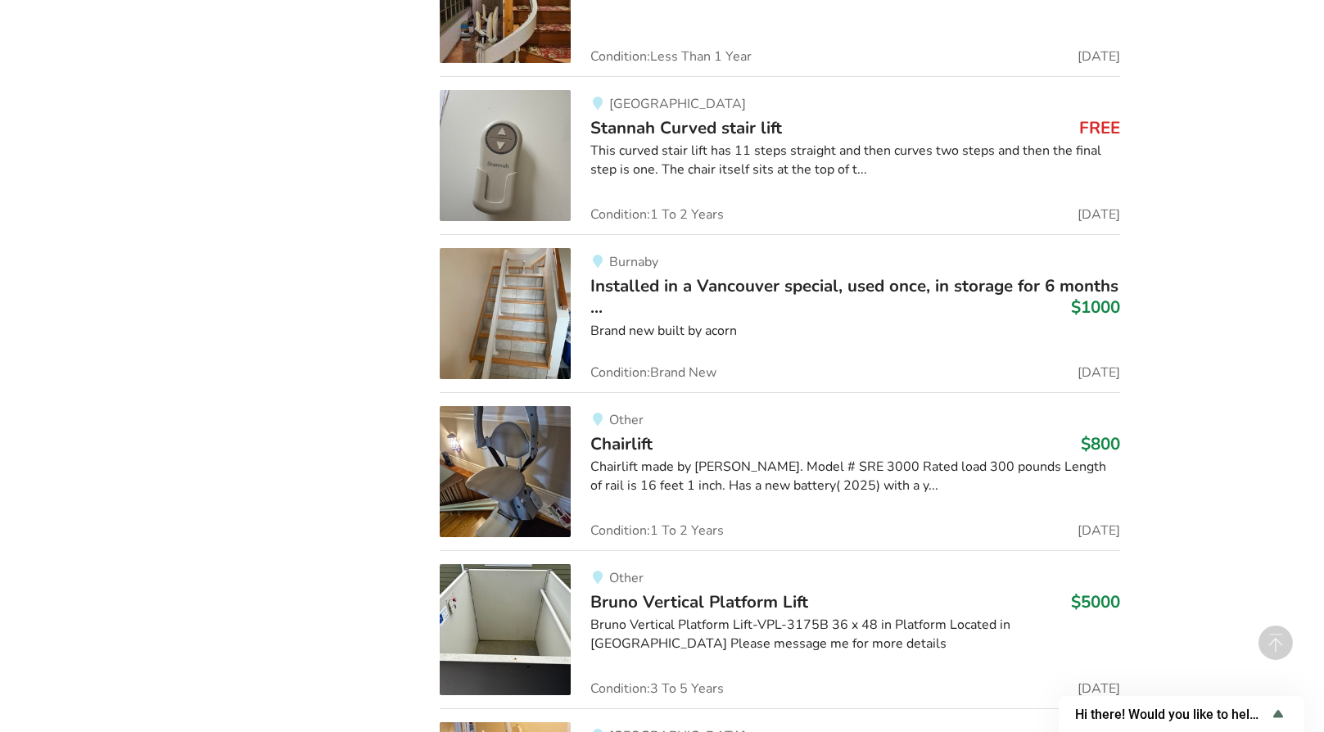
scroll to position [4814, 0]
